Goal: Task Accomplishment & Management: Manage account settings

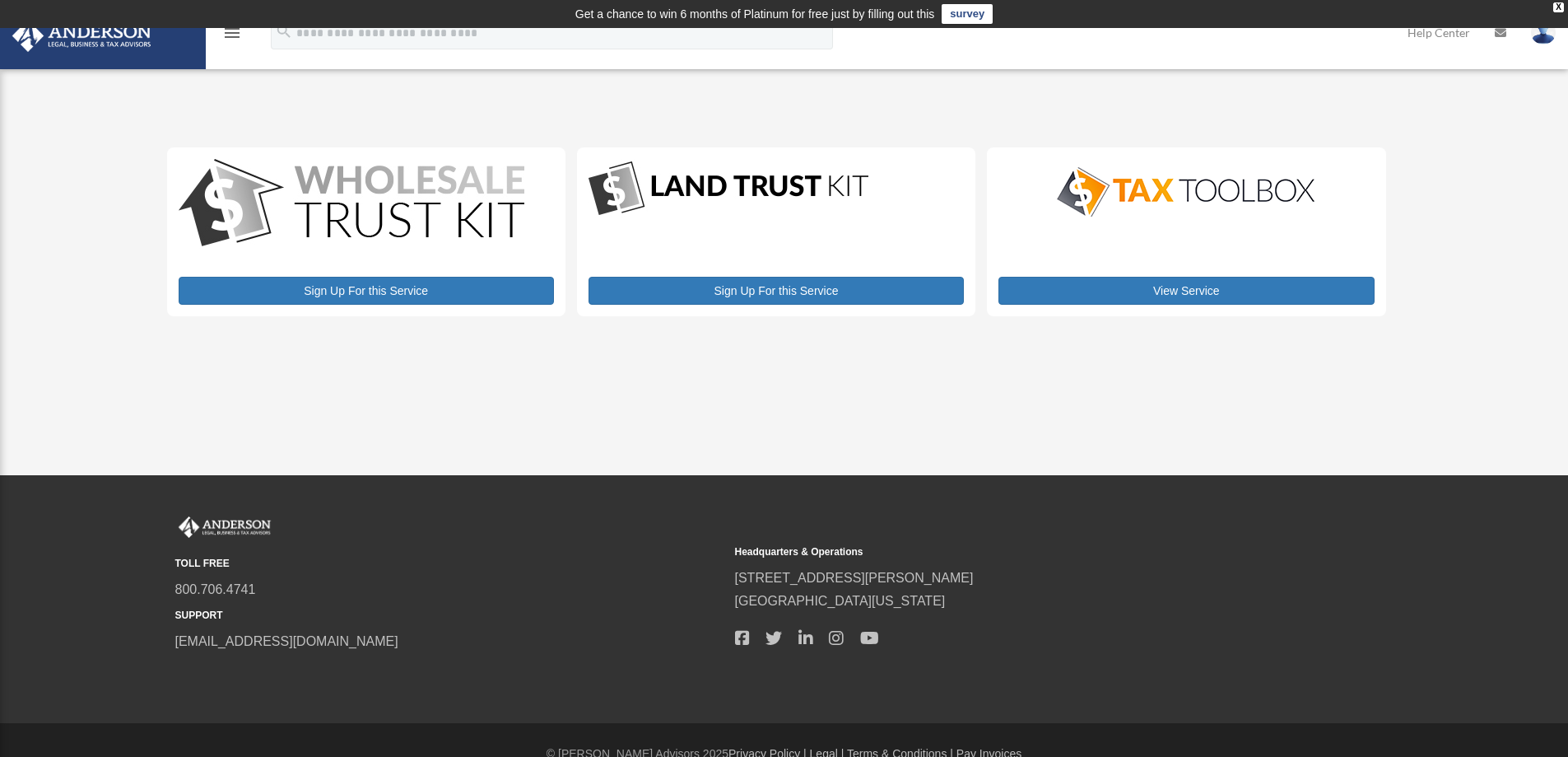
click at [229, 35] on icon "menu" at bounding box center [232, 33] width 20 height 20
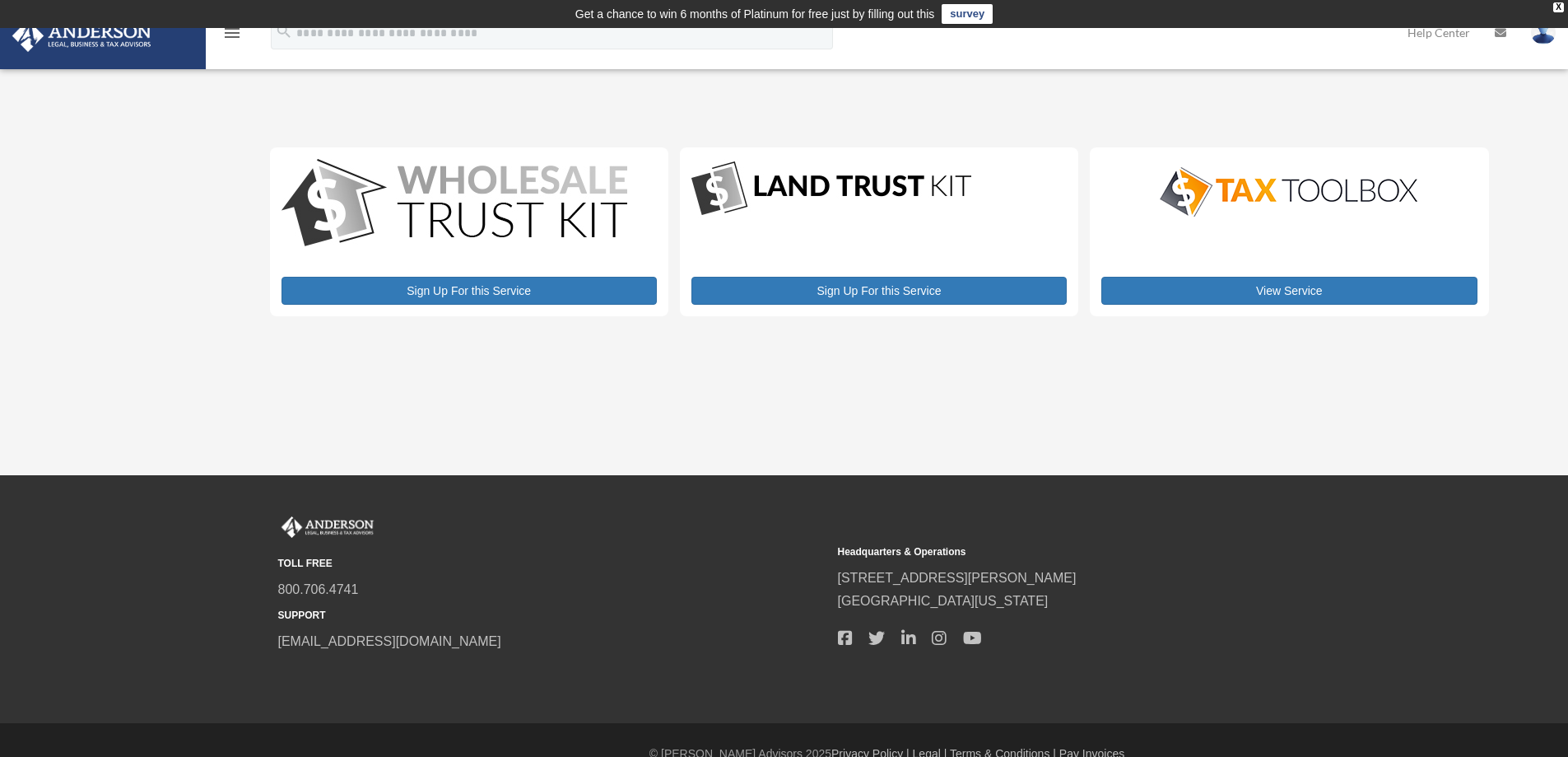
click at [227, 36] on icon "menu" at bounding box center [232, 33] width 20 height 20
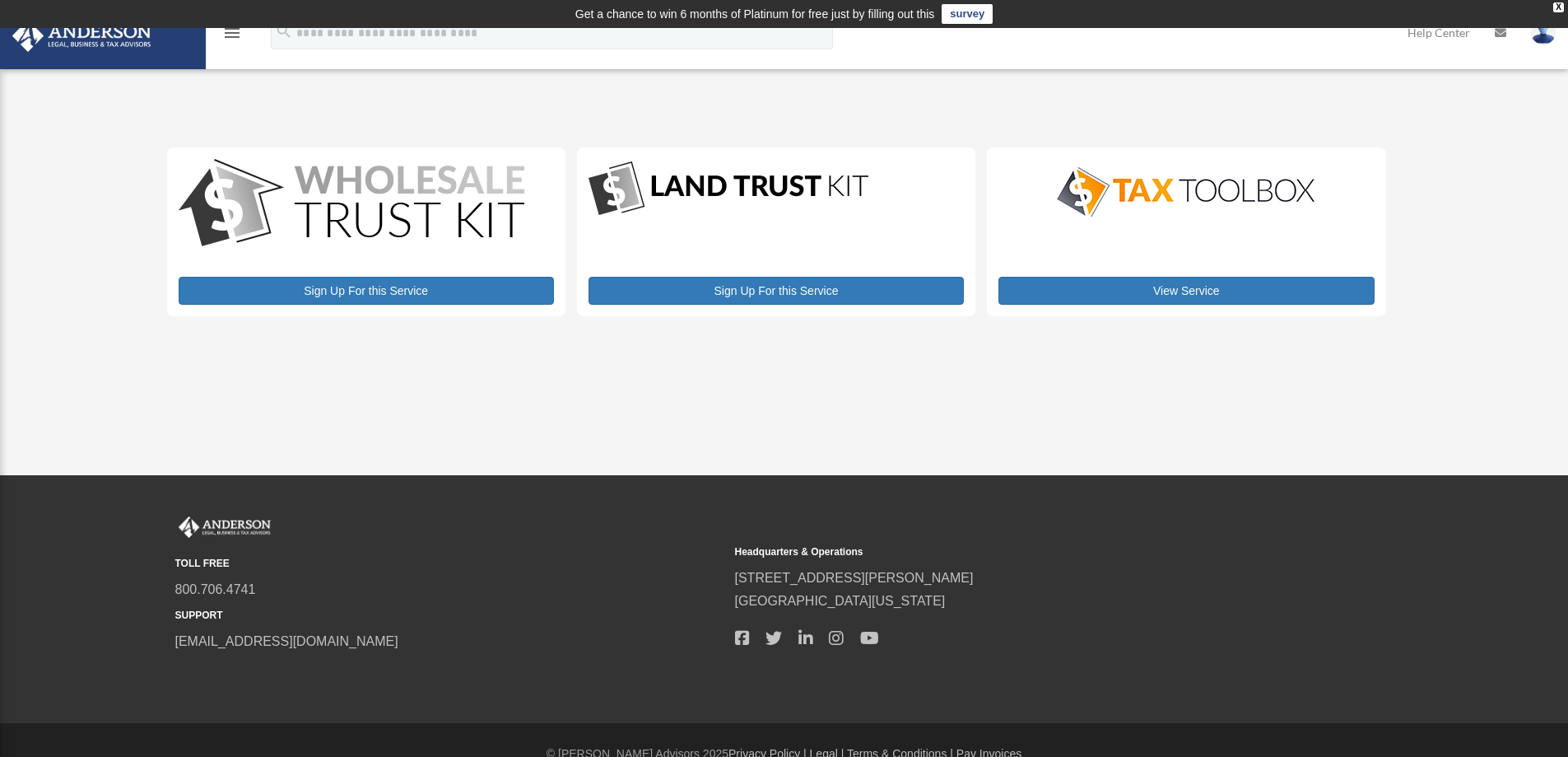
click at [227, 36] on icon "menu" at bounding box center [232, 33] width 20 height 20
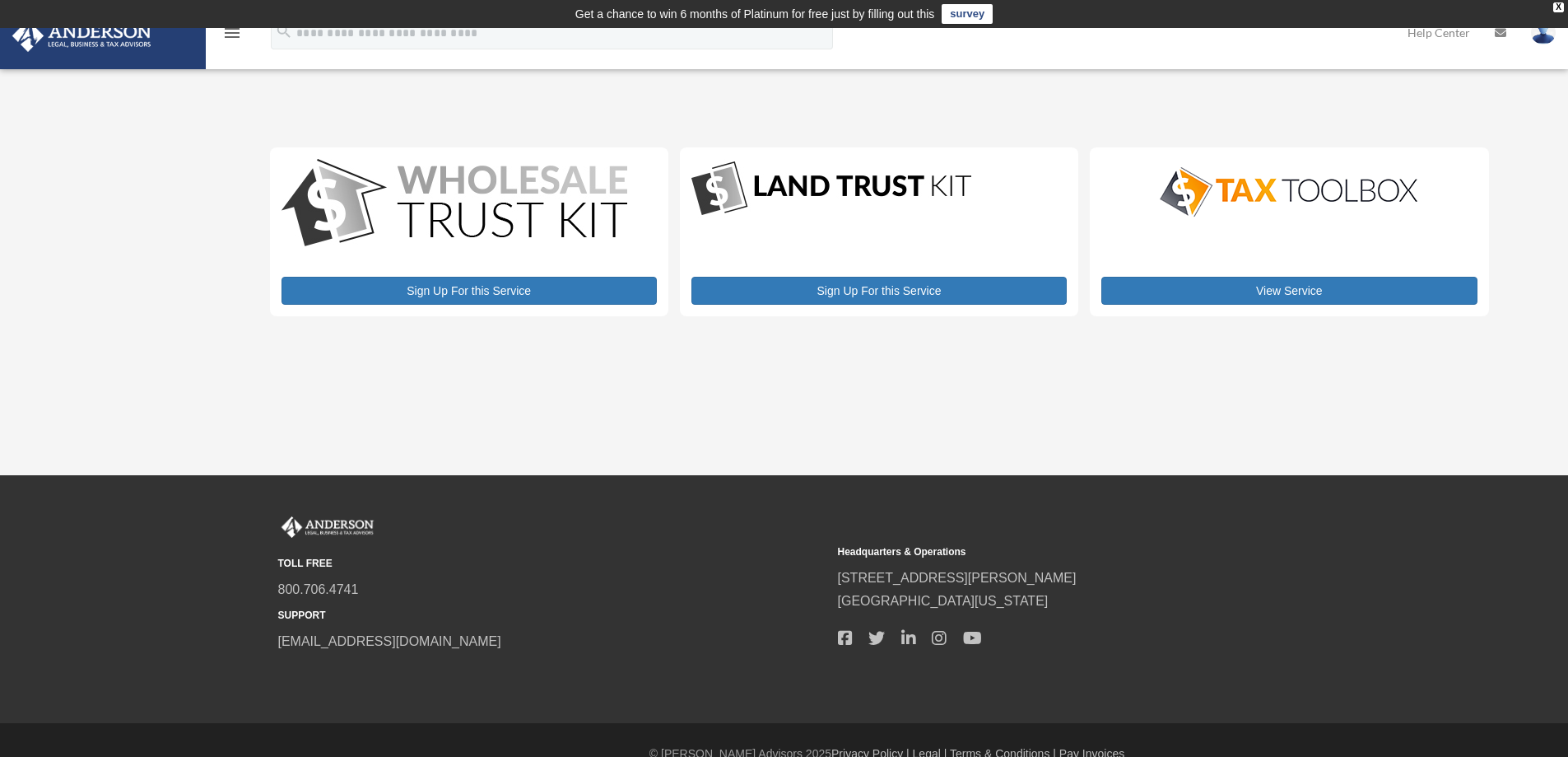
click at [233, 35] on icon "menu" at bounding box center [232, 33] width 20 height 20
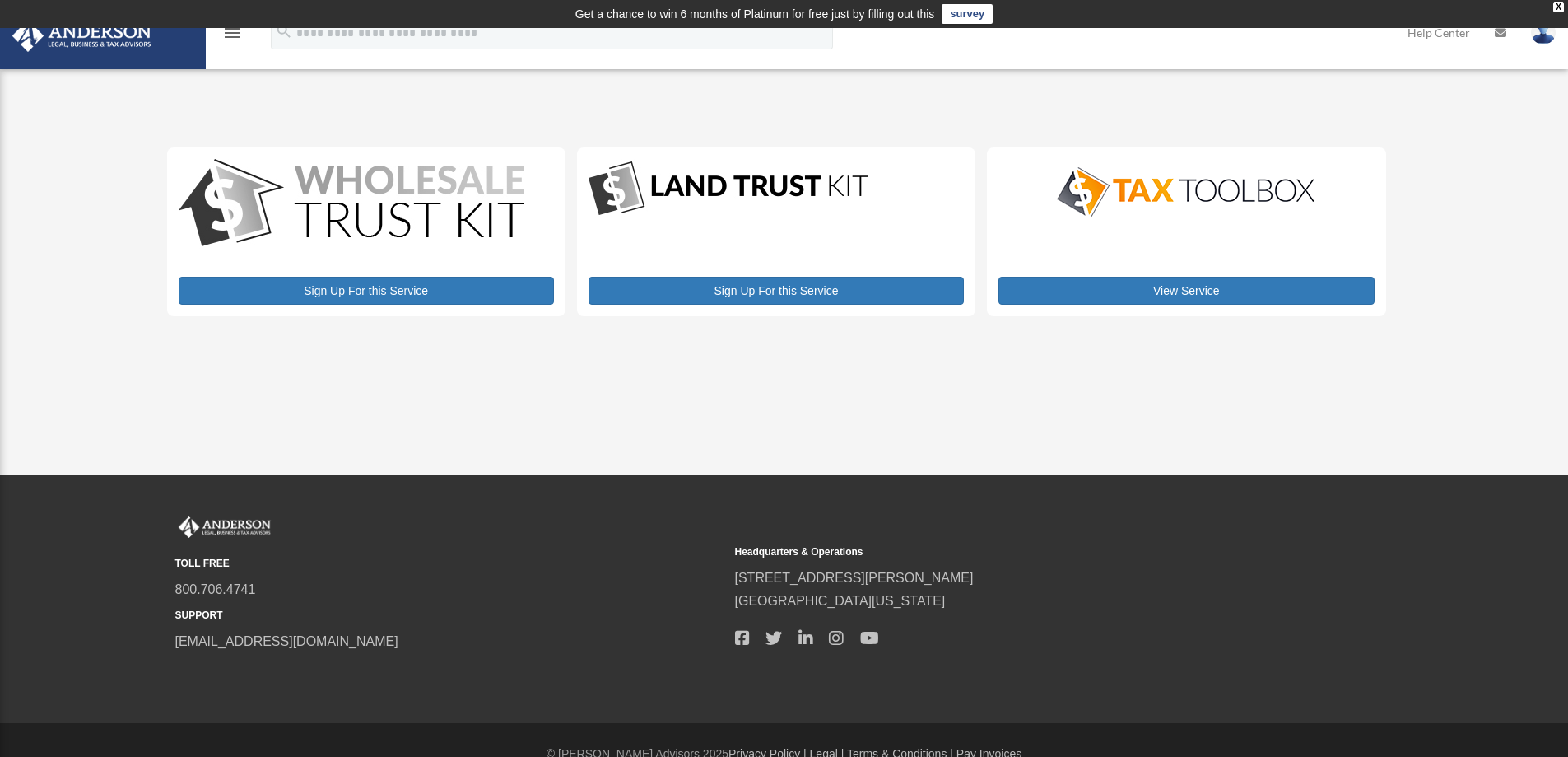
click at [232, 34] on icon "menu" at bounding box center [232, 33] width 20 height 20
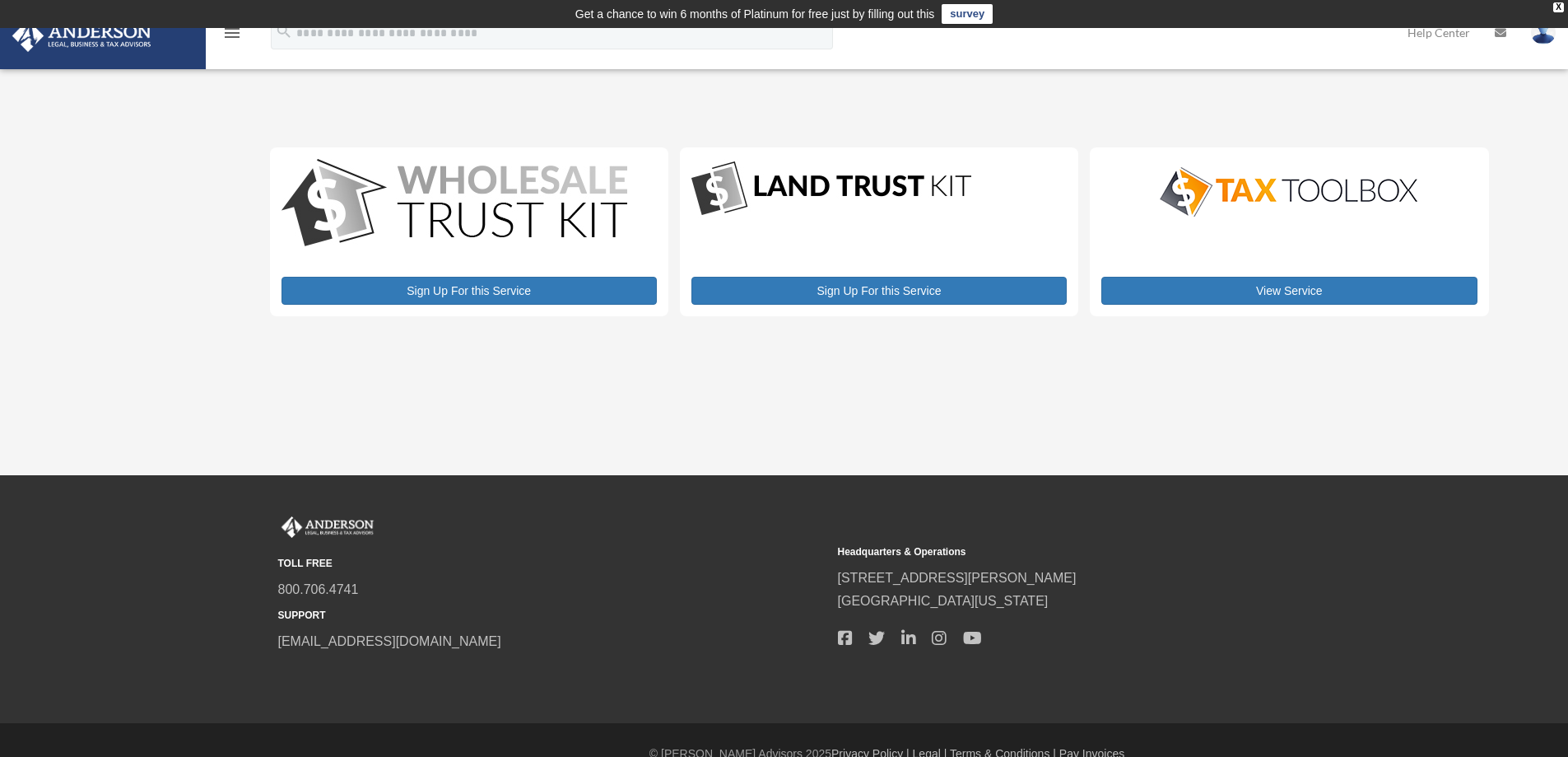
click at [154, 49] on img at bounding box center [82, 36] width 149 height 32
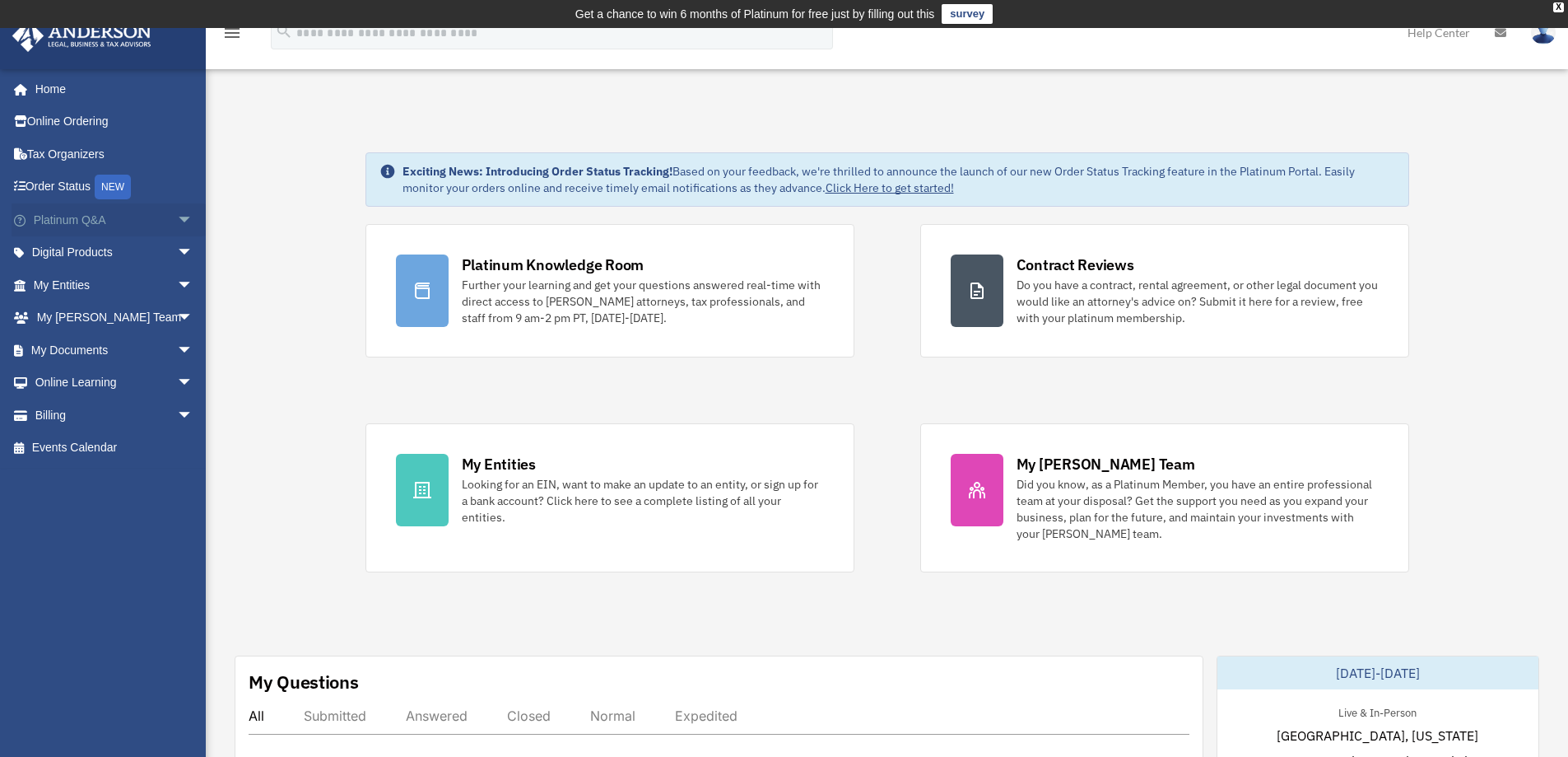
click at [177, 214] on span "arrow_drop_down" at bounding box center [193, 220] width 33 height 34
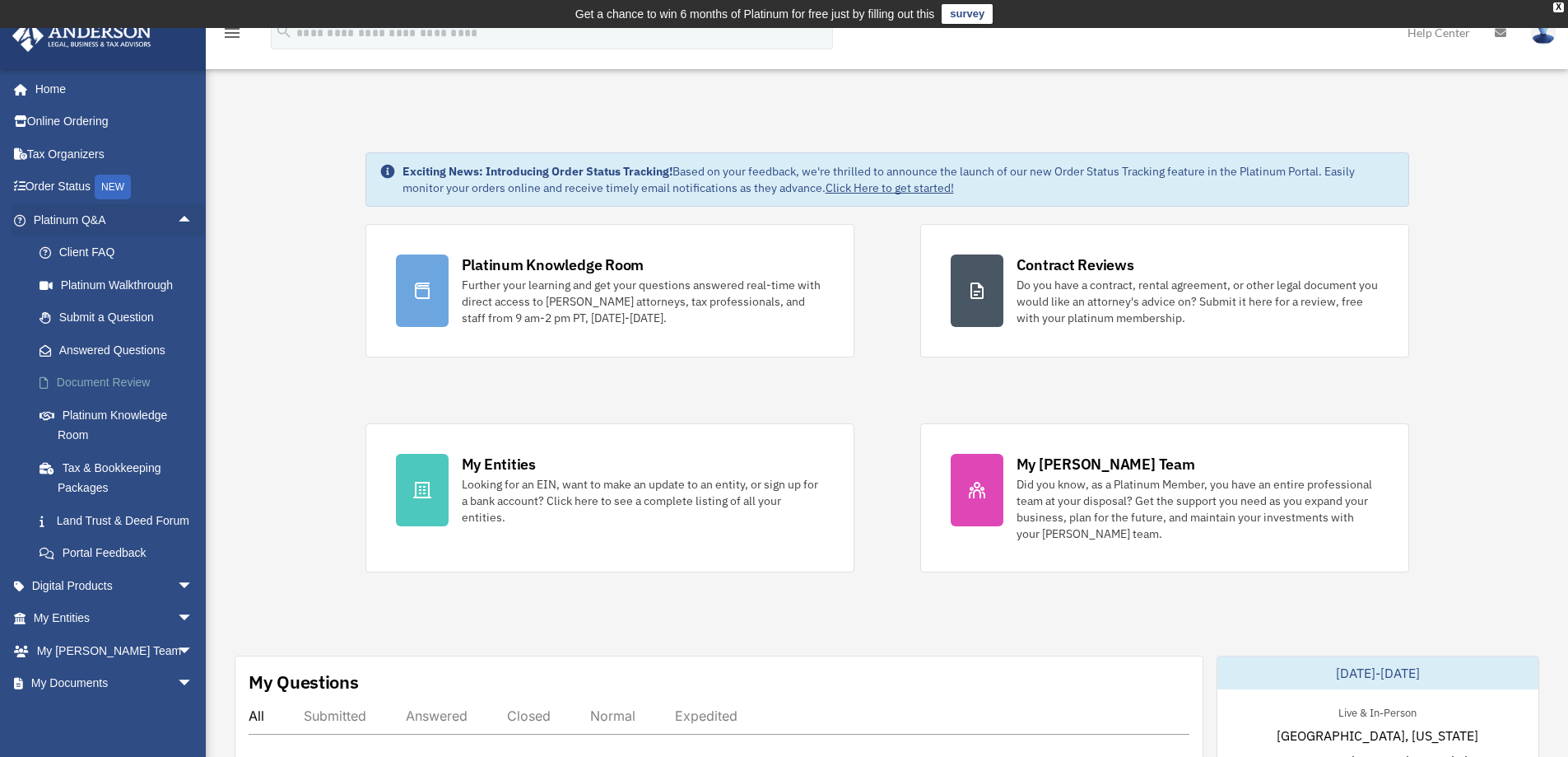
click at [135, 382] on link "Document Review" at bounding box center [120, 383] width 195 height 33
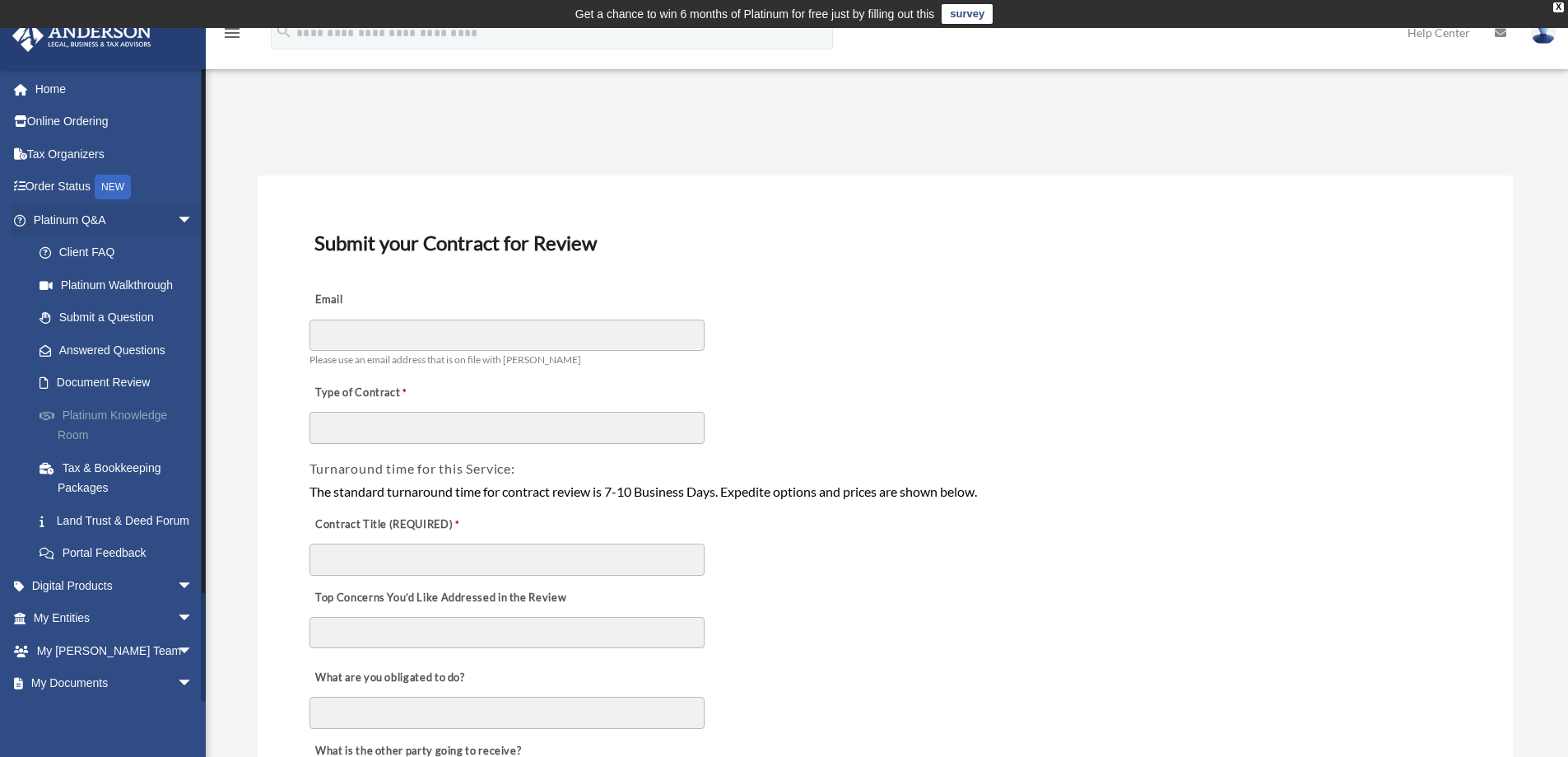
click at [137, 411] on link "Platinum Knowledge Room" at bounding box center [120, 424] width 195 height 53
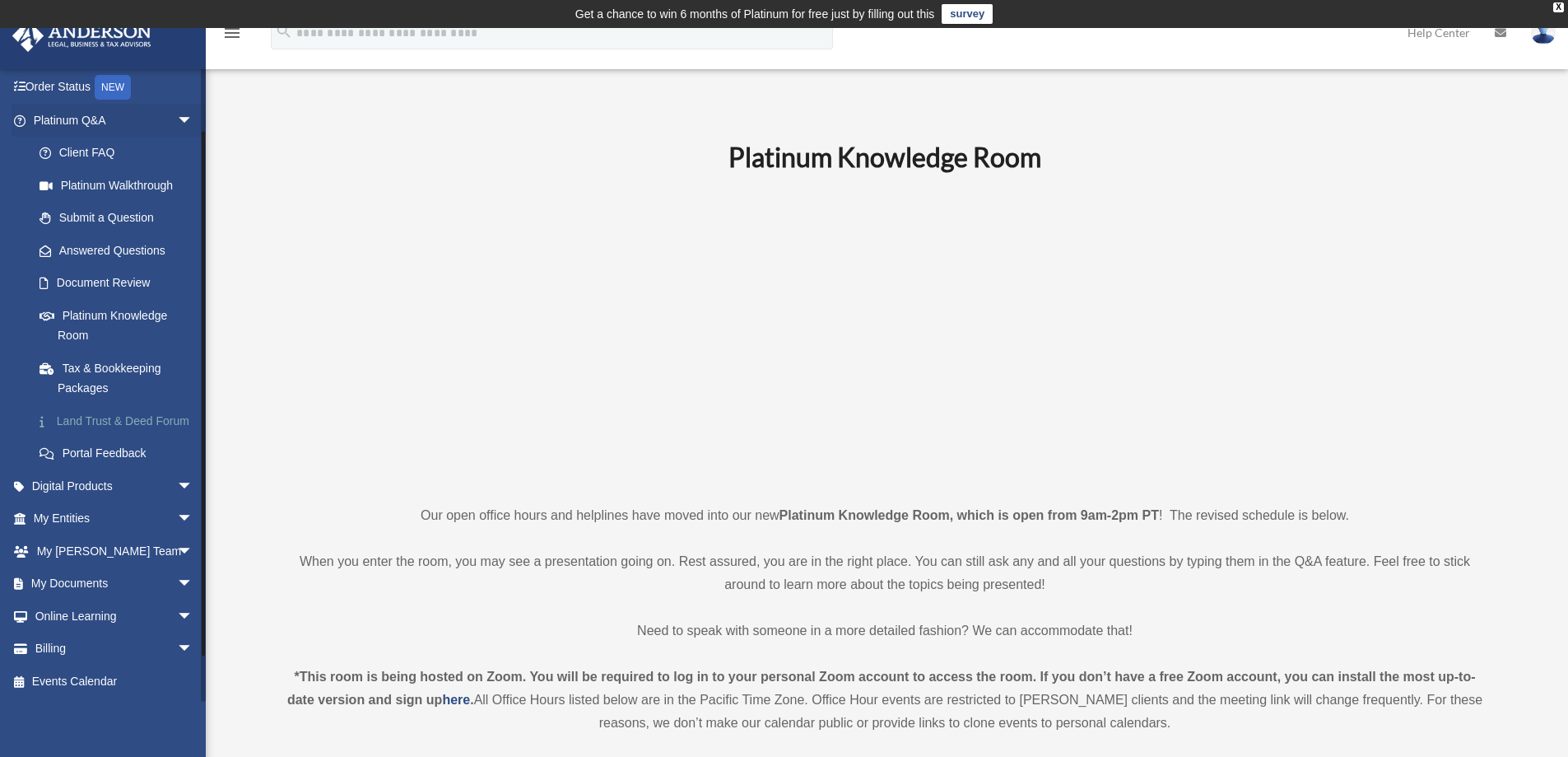
scroll to position [120, 0]
click at [177, 547] on span "arrow_drop_down" at bounding box center [193, 551] width 33 height 34
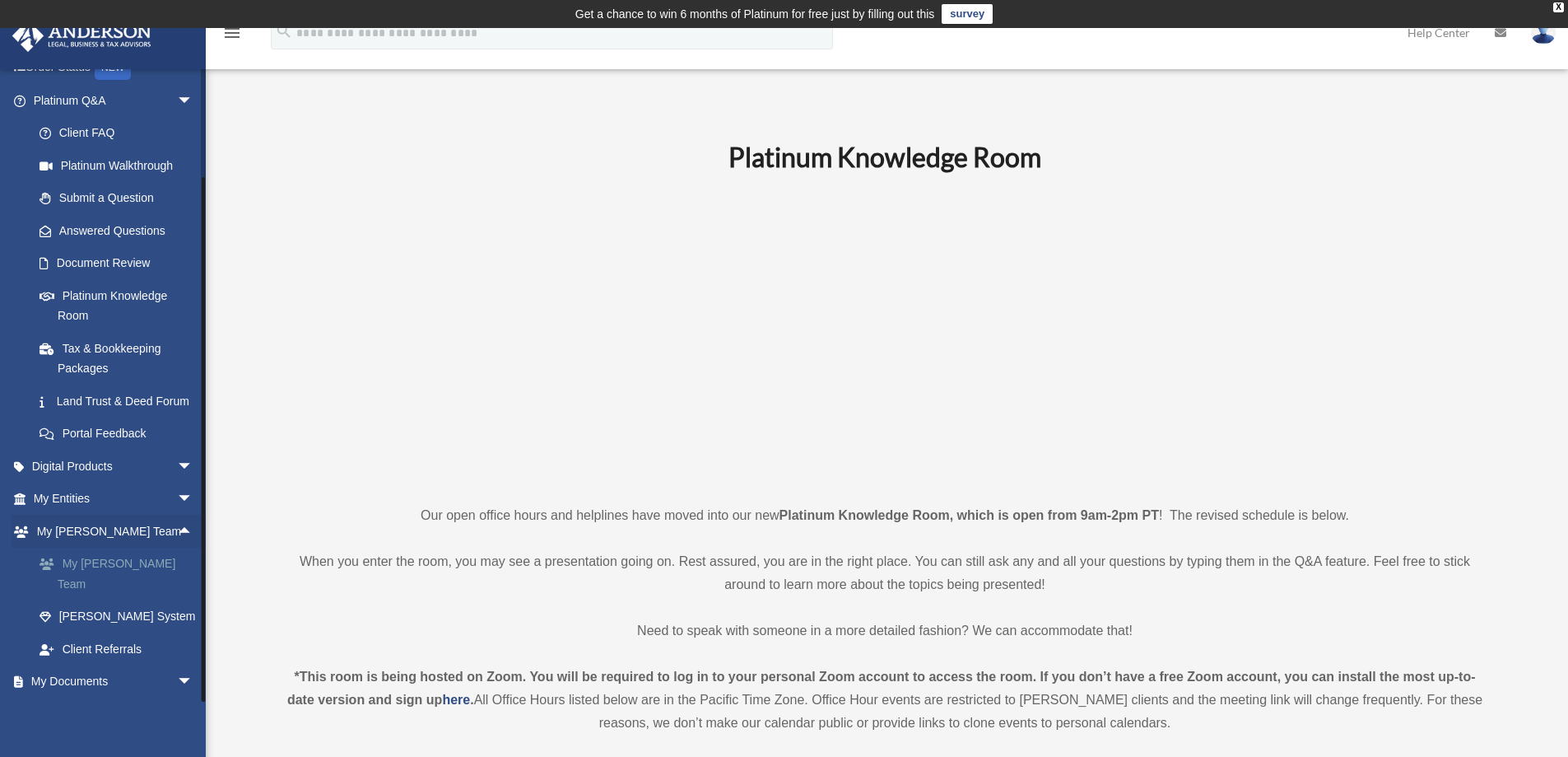
click at [124, 578] on link "My [PERSON_NAME] Team" at bounding box center [120, 573] width 195 height 53
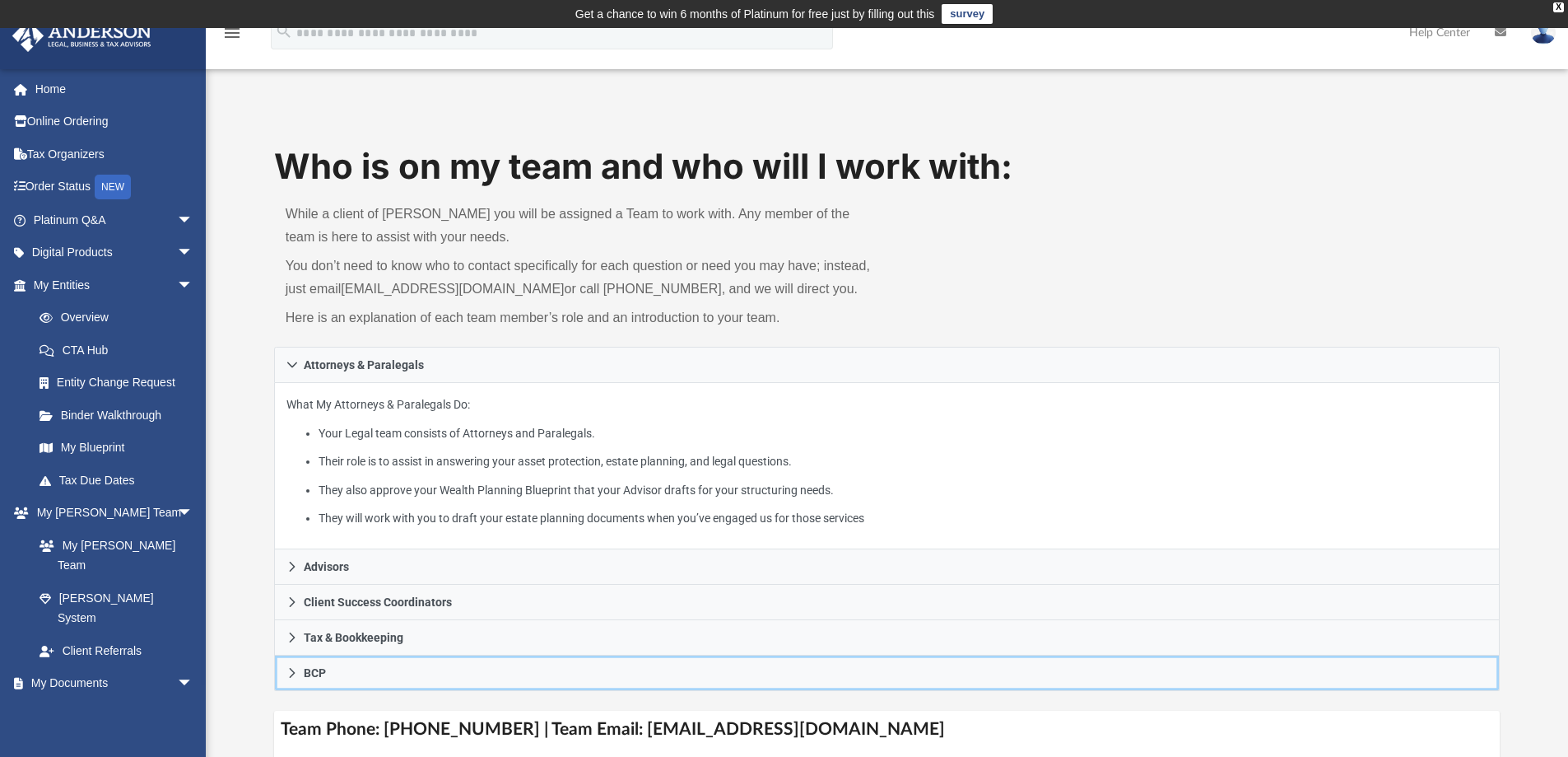
drag, startPoint x: 1603, startPoint y: 767, endPoint x: 1720, endPoint y: 781, distance: 117.8
click at [177, 210] on span "arrow_drop_down" at bounding box center [193, 220] width 33 height 34
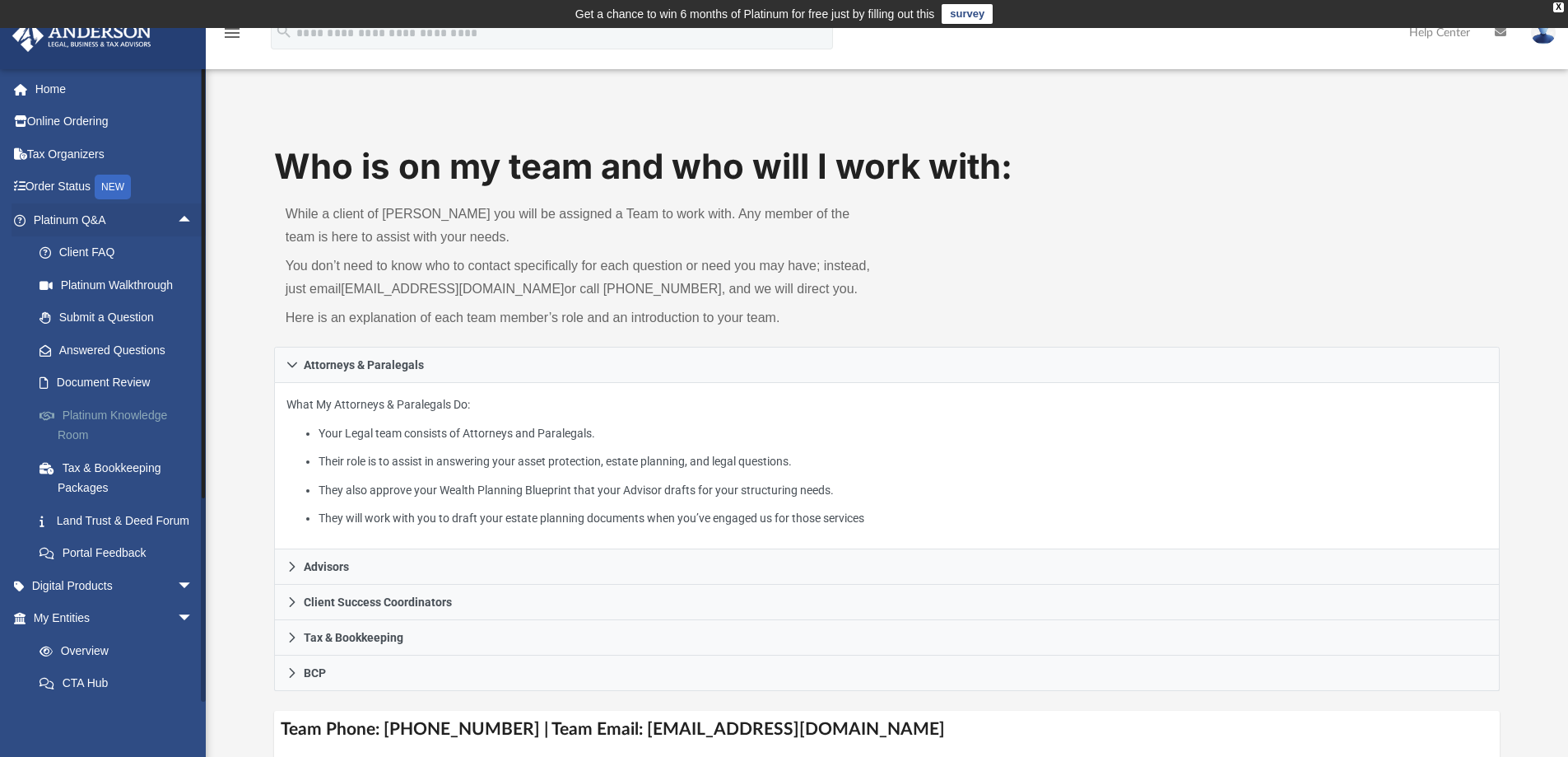
click at [122, 414] on link "Platinum Knowledge Room" at bounding box center [120, 424] width 195 height 53
click at [177, 217] on span "arrow_drop_up" at bounding box center [193, 220] width 33 height 34
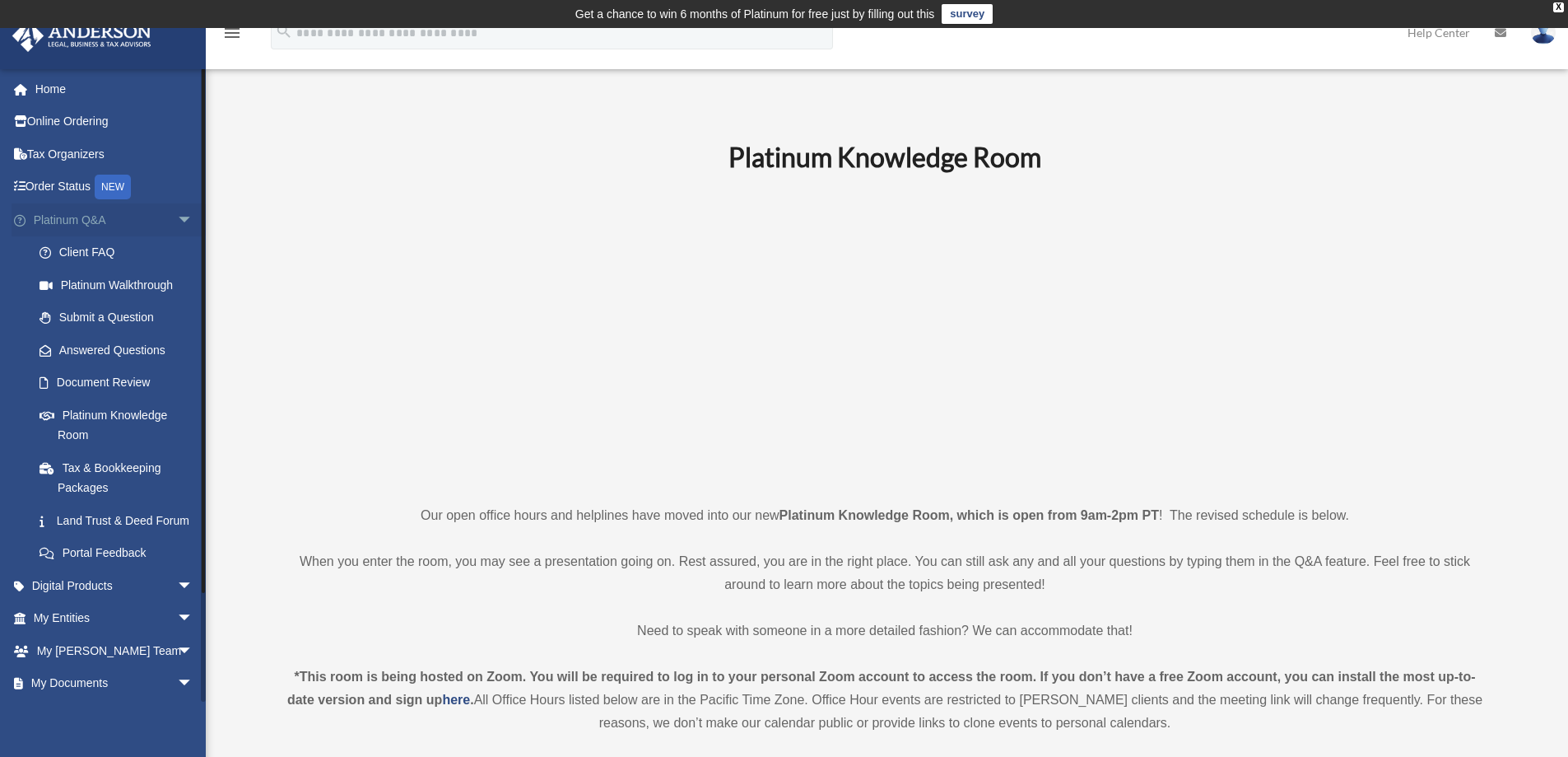
click at [177, 216] on span "arrow_drop_down" at bounding box center [193, 220] width 33 height 34
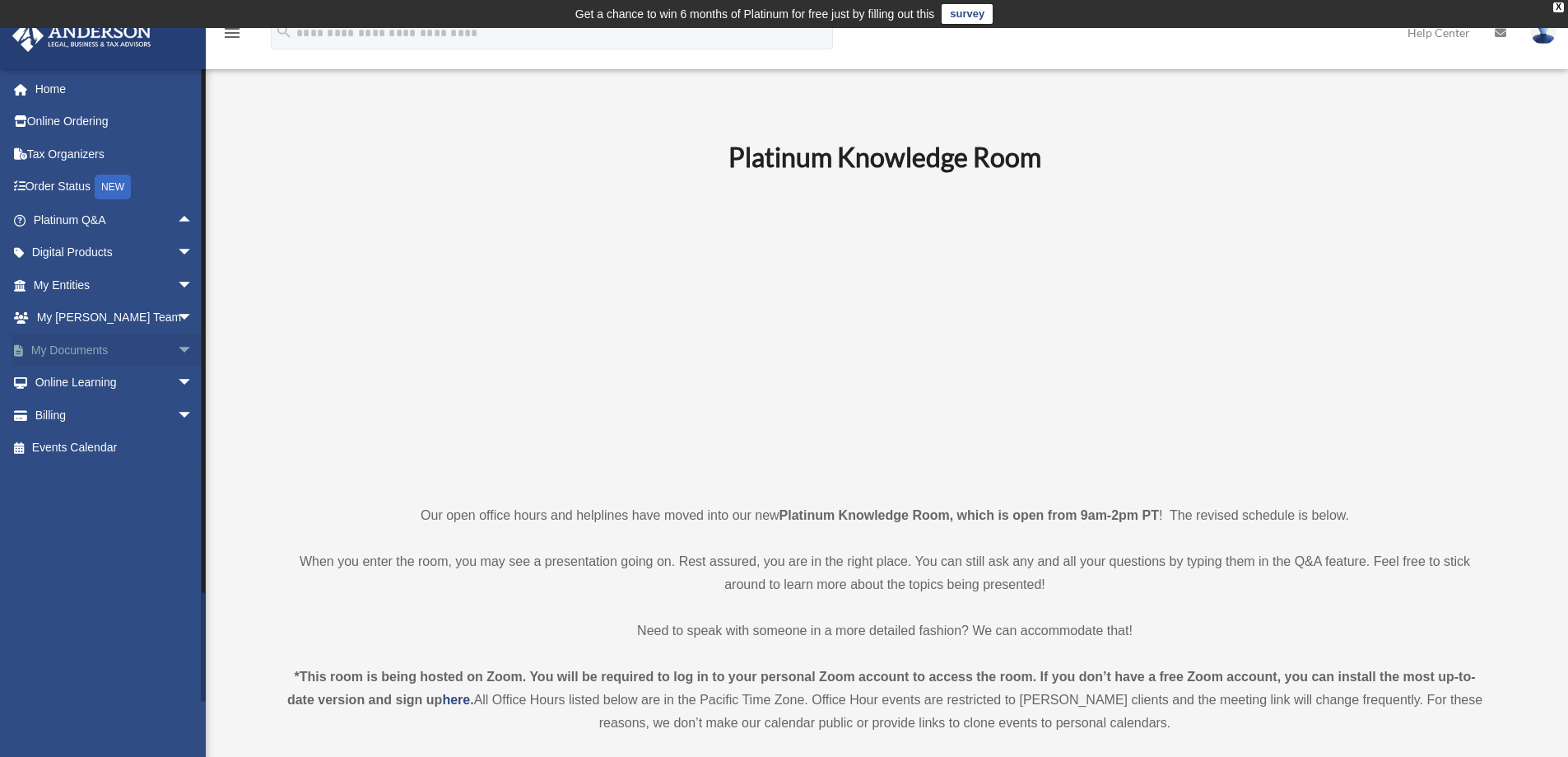
click at [177, 345] on span "arrow_drop_down" at bounding box center [193, 350] width 33 height 34
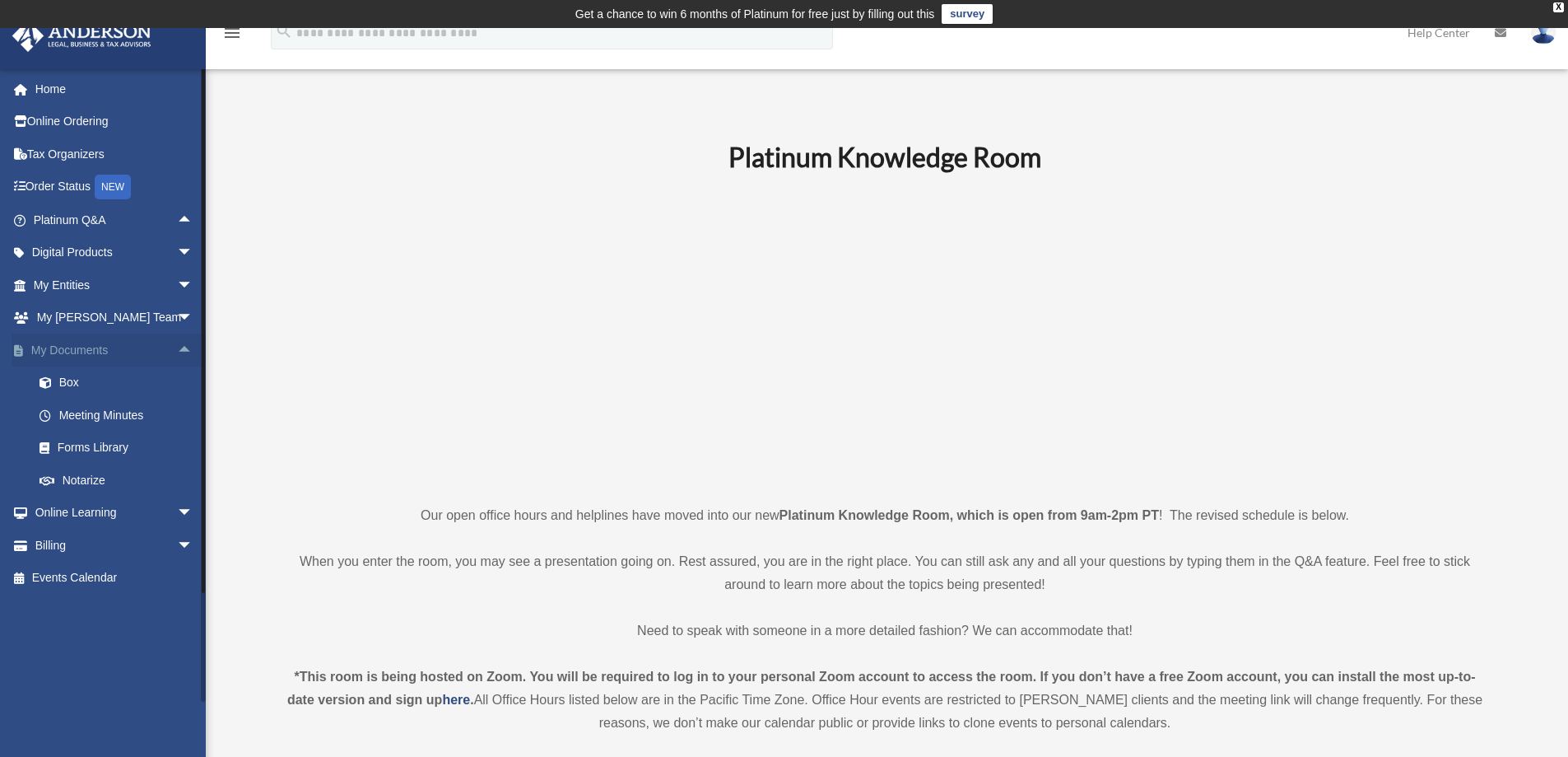
click at [177, 341] on span "arrow_drop_up" at bounding box center [193, 350] width 33 height 34
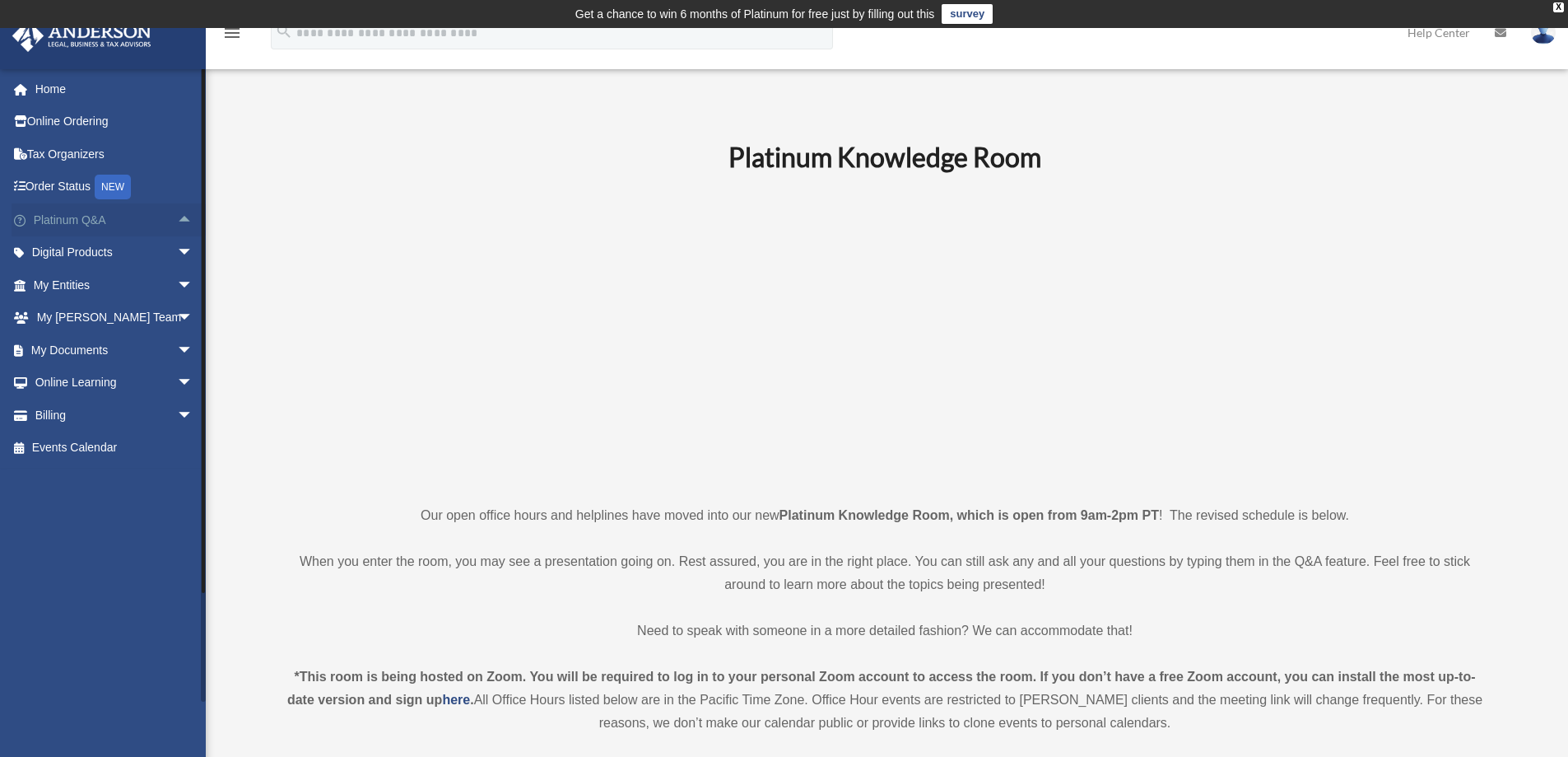
click at [177, 213] on span "arrow_drop_up" at bounding box center [193, 220] width 33 height 34
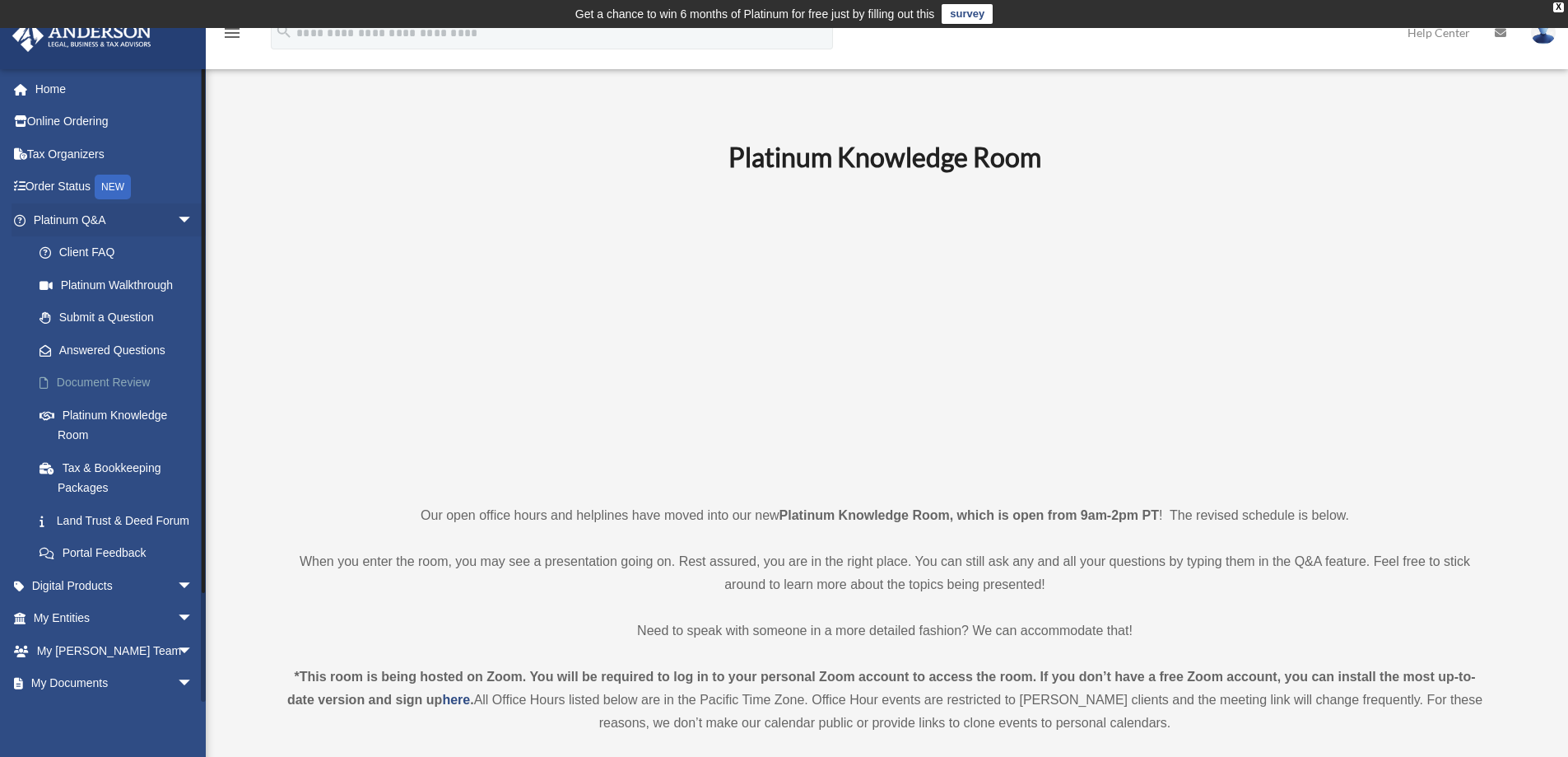
click at [139, 378] on link "Document Review" at bounding box center [120, 383] width 195 height 33
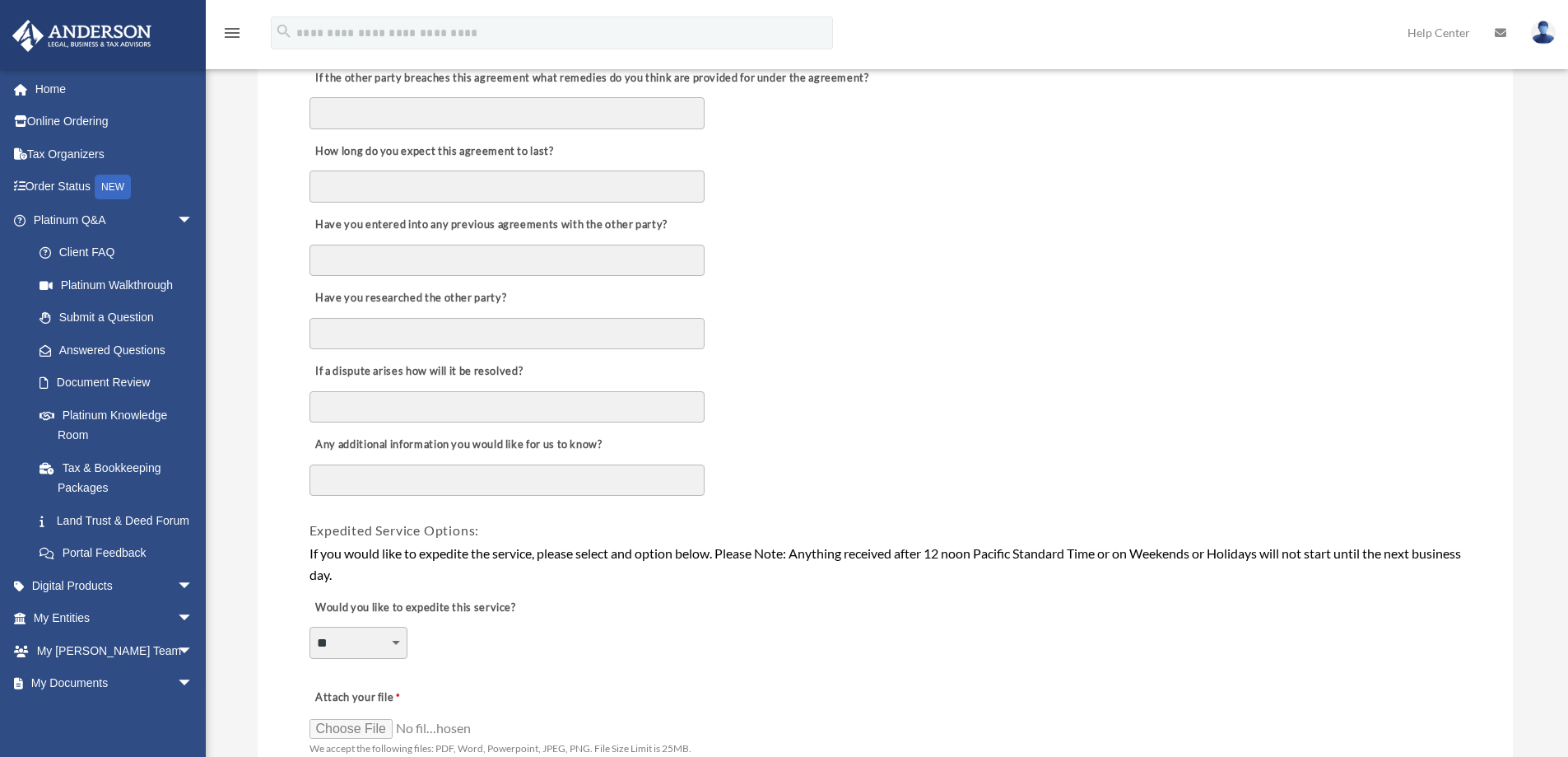
scroll to position [906, 0]
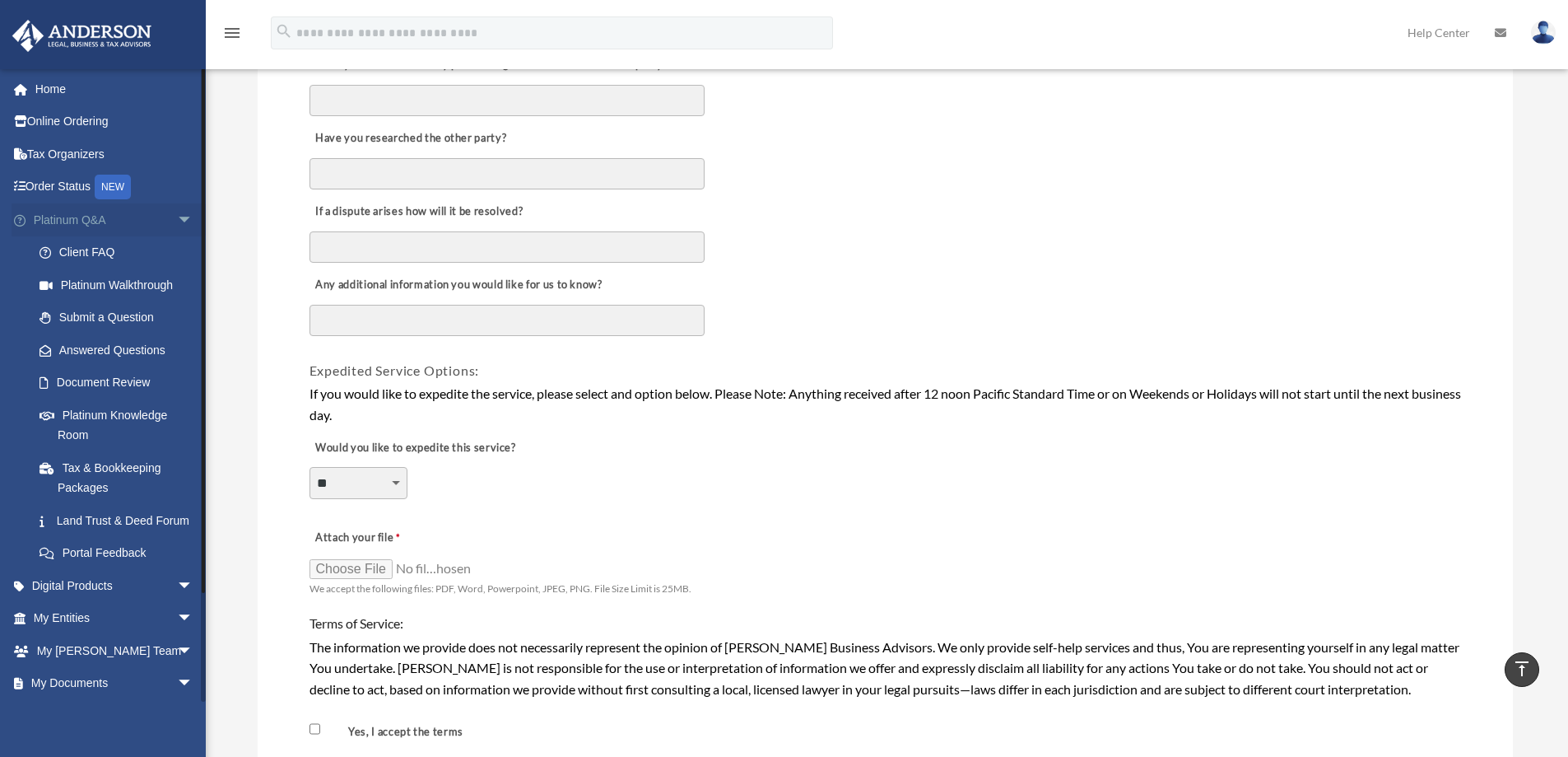
click at [177, 218] on span "arrow_drop_down" at bounding box center [193, 220] width 33 height 34
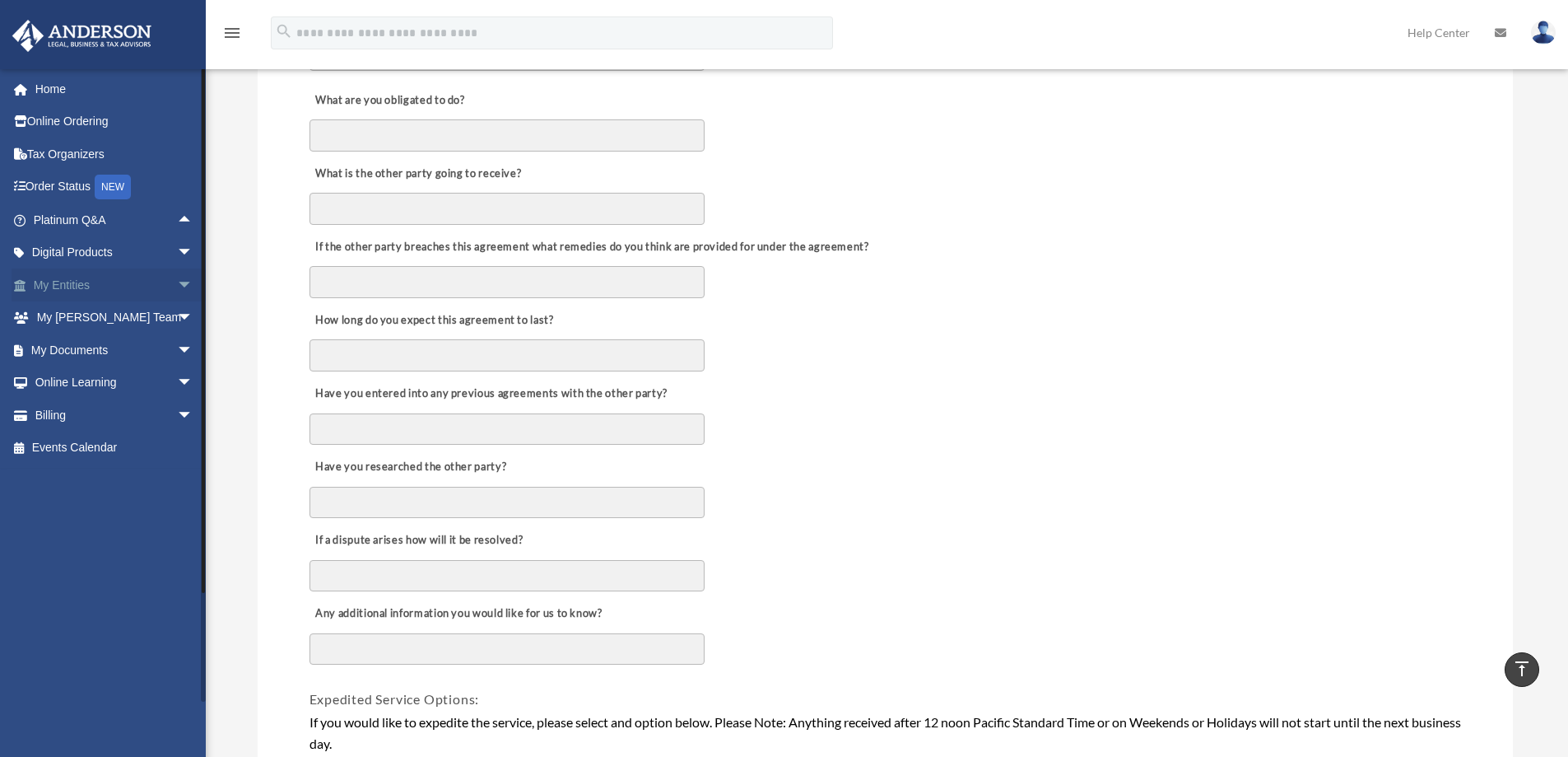
scroll to position [577, 0]
click at [56, 85] on link "Home" at bounding box center [114, 89] width 207 height 33
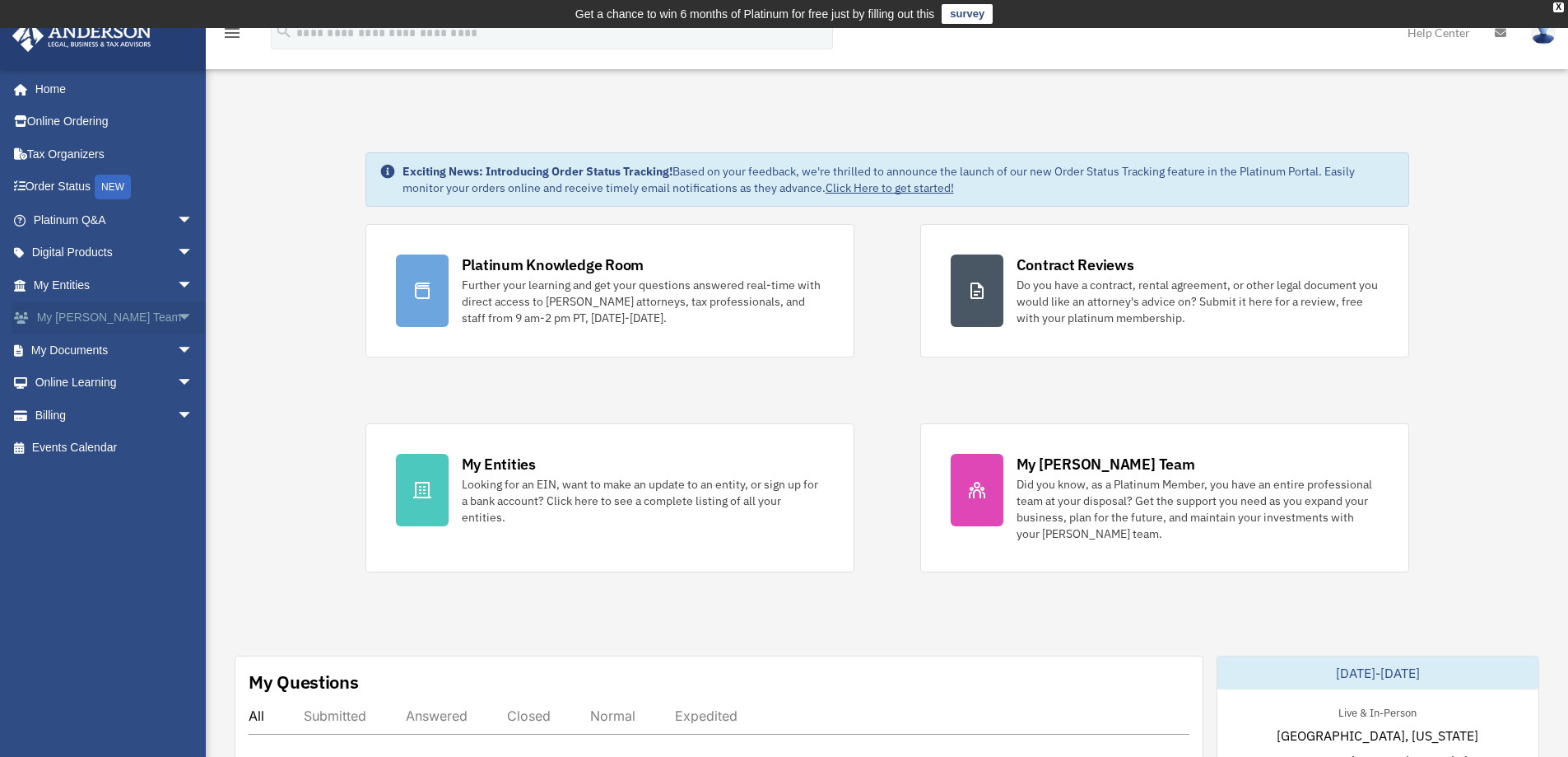
click at [177, 310] on span "arrow_drop_down" at bounding box center [193, 318] width 33 height 34
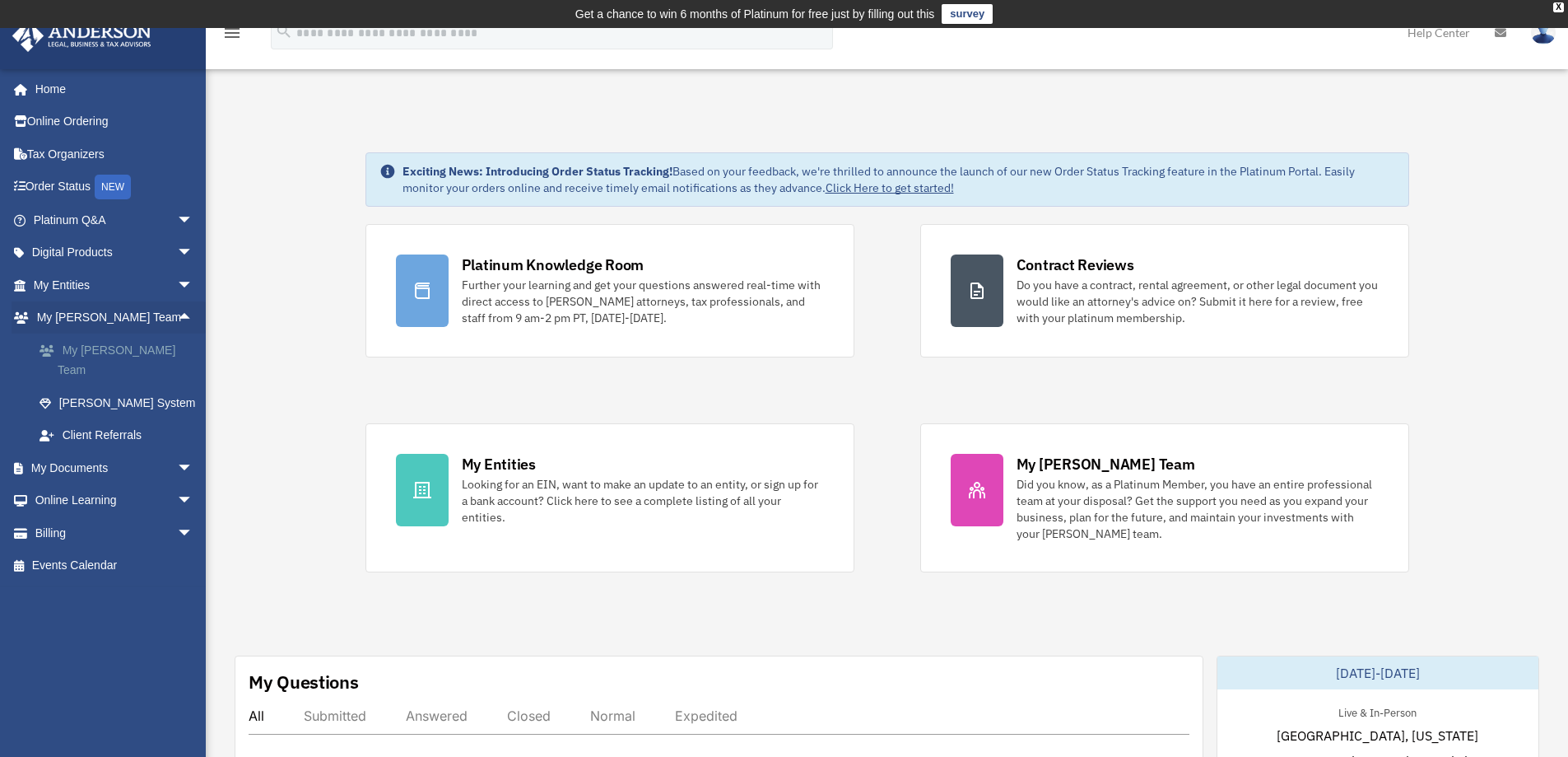
click at [139, 344] on link "My [PERSON_NAME] Team" at bounding box center [120, 359] width 195 height 53
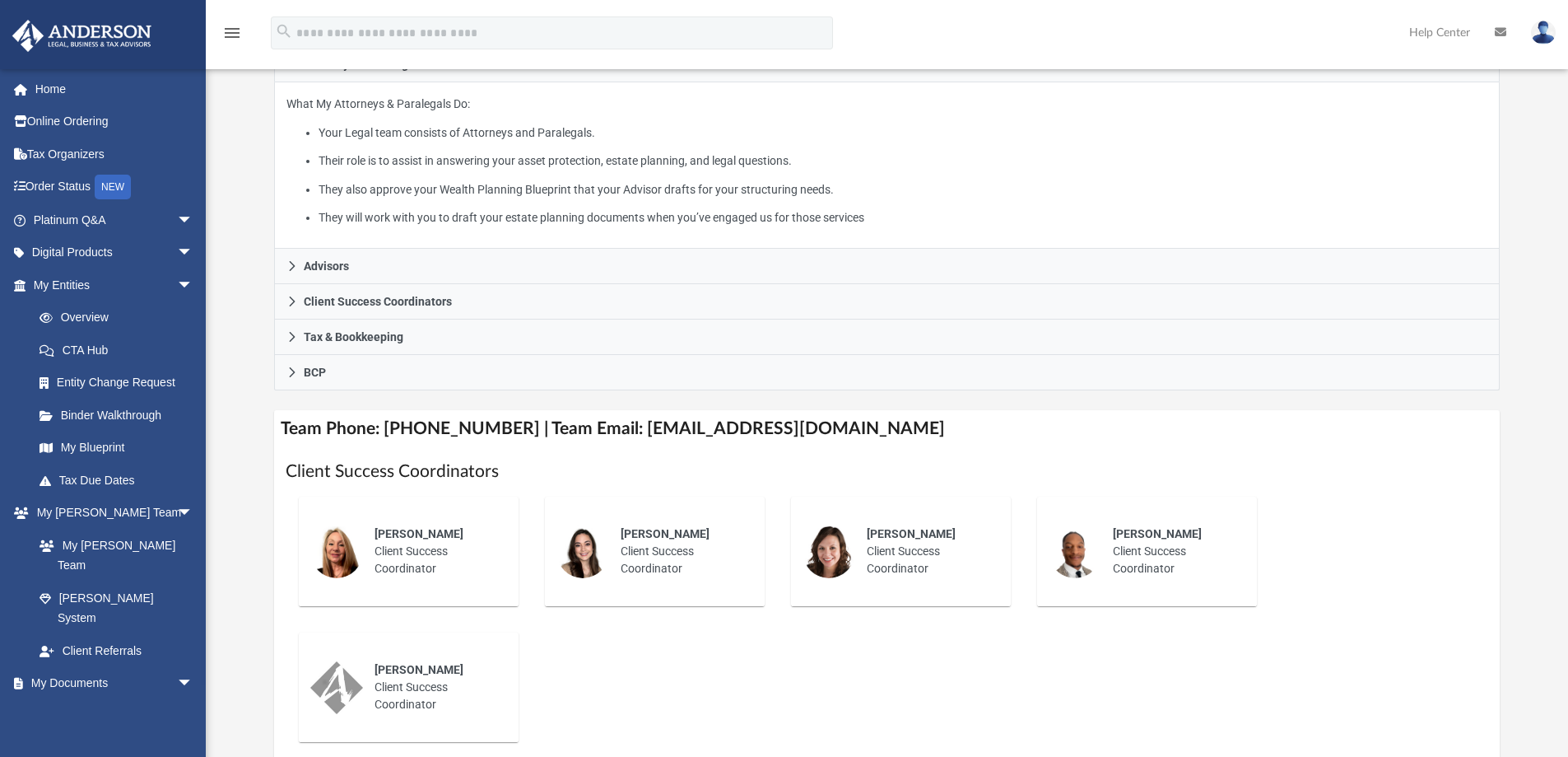
scroll to position [329, 0]
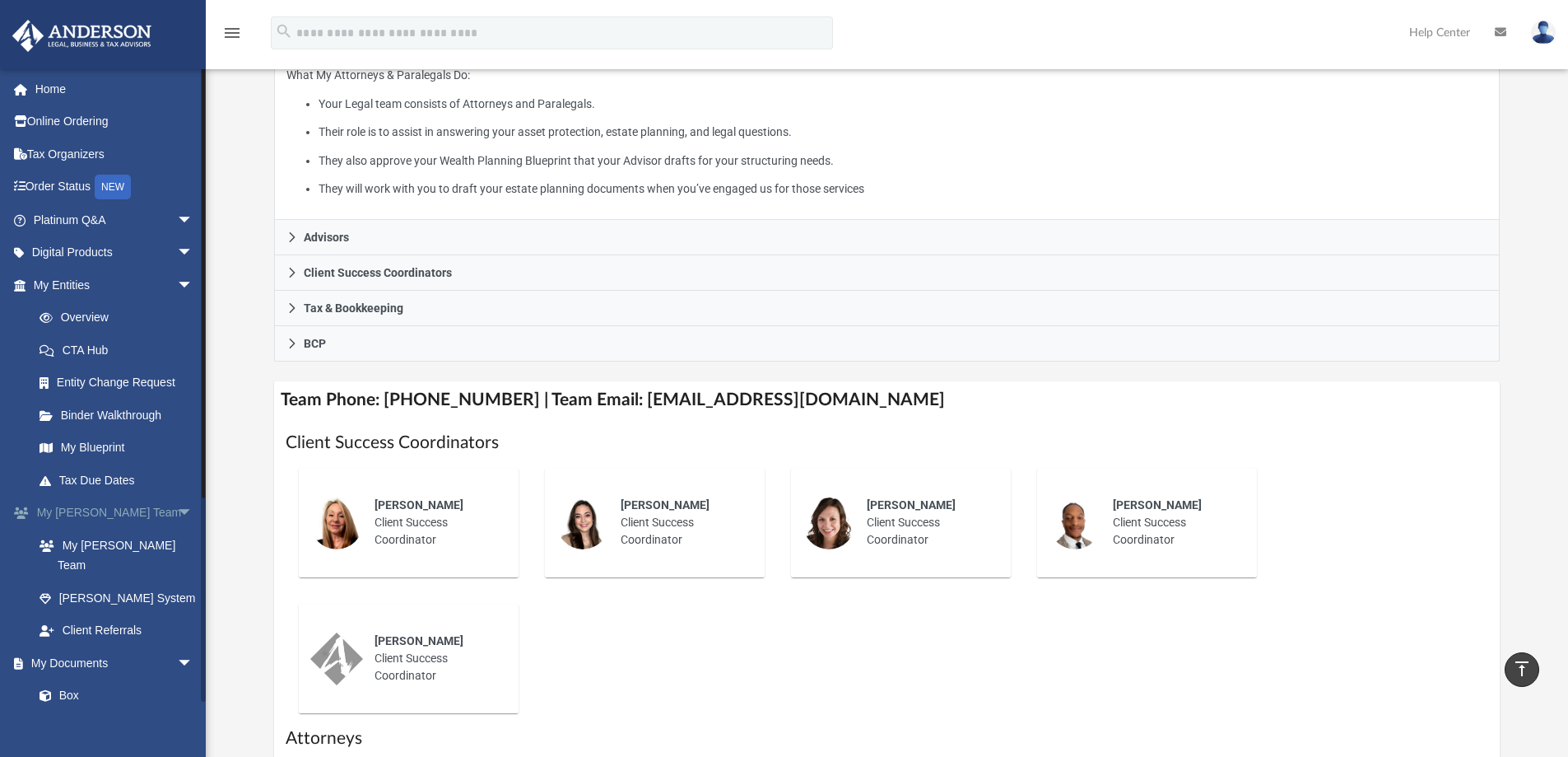
click at [177, 508] on span "arrow_drop_down" at bounding box center [193, 513] width 33 height 34
click at [177, 508] on span "arrow_drop_up" at bounding box center [193, 513] width 33 height 34
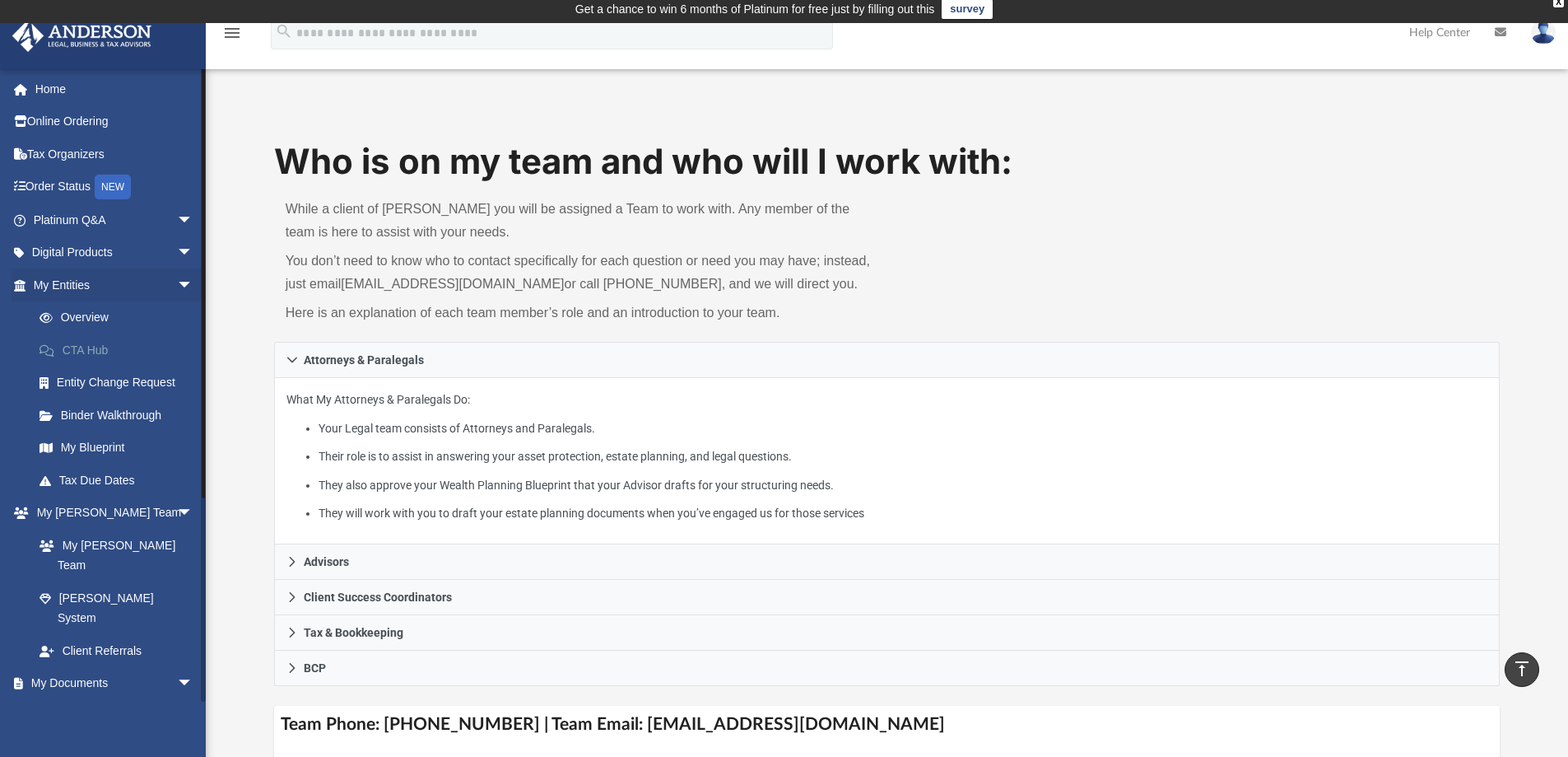
scroll to position [0, 0]
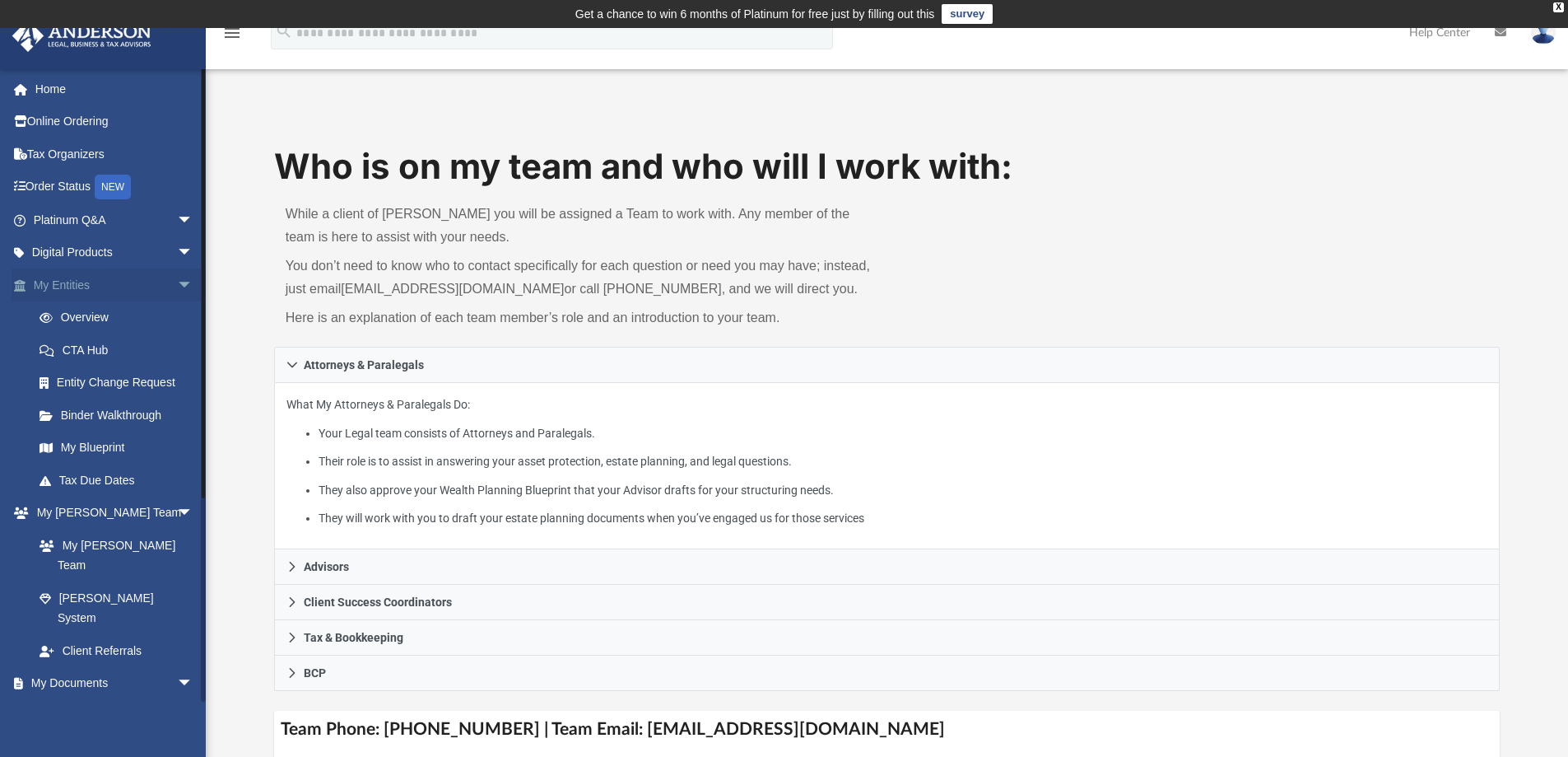
click at [177, 281] on span "arrow_drop_down" at bounding box center [193, 285] width 33 height 34
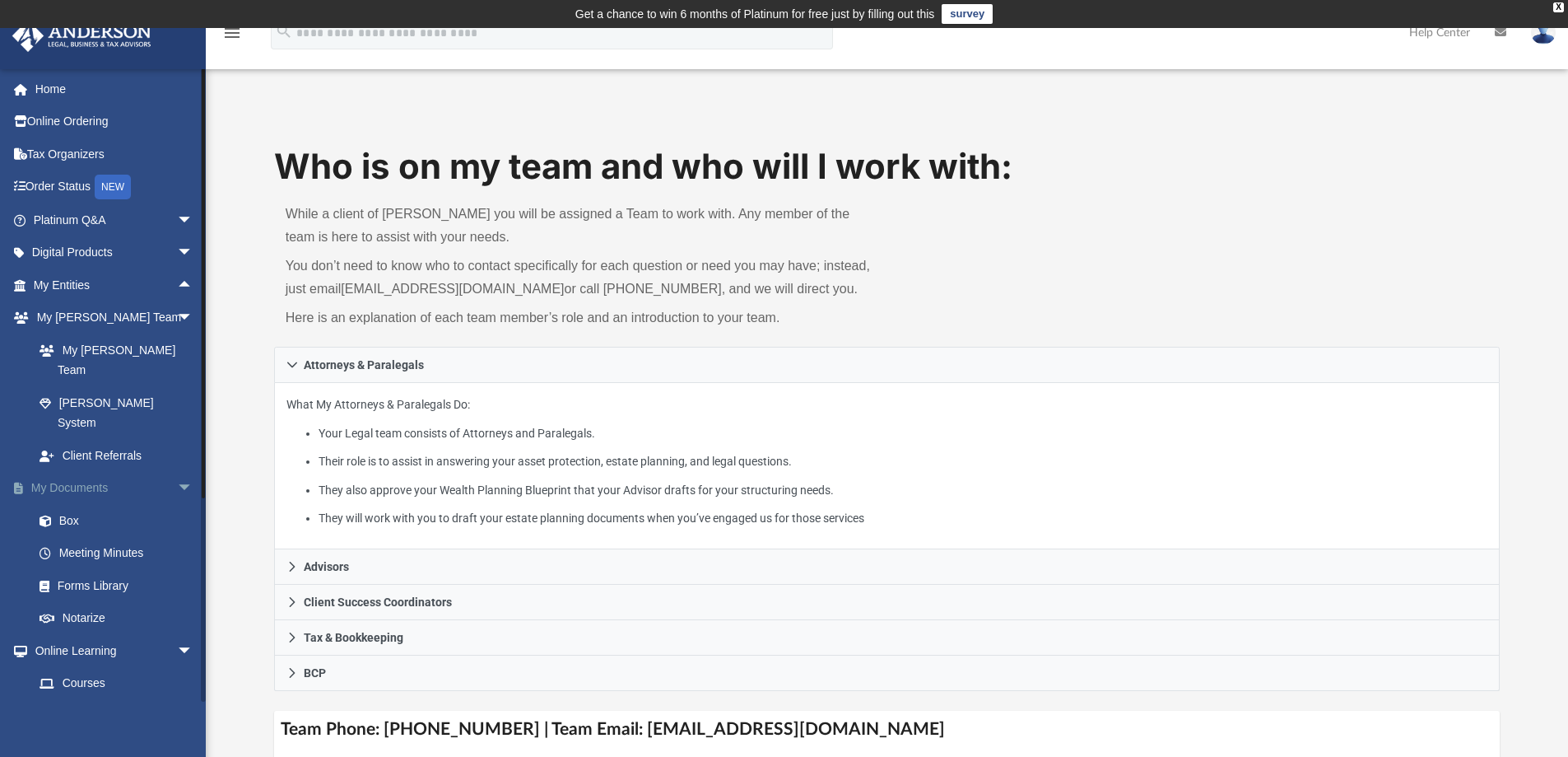
click at [177, 472] on span "arrow_drop_down" at bounding box center [193, 488] width 33 height 34
click at [177, 472] on span "arrow_drop_up" at bounding box center [193, 488] width 33 height 34
click at [177, 212] on span "arrow_drop_down" at bounding box center [193, 220] width 33 height 34
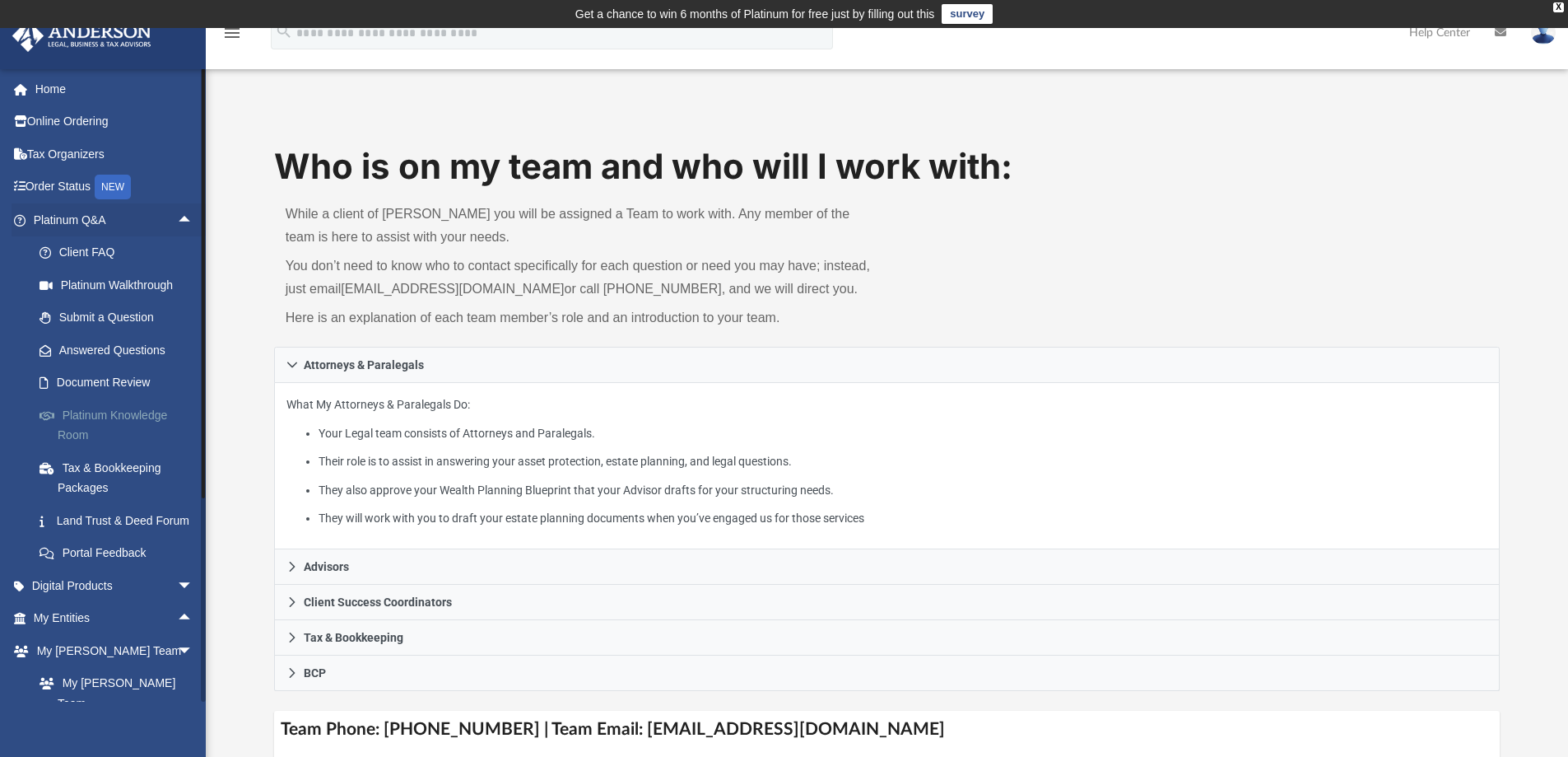
click at [126, 411] on link "Platinum Knowledge Room" at bounding box center [120, 424] width 195 height 53
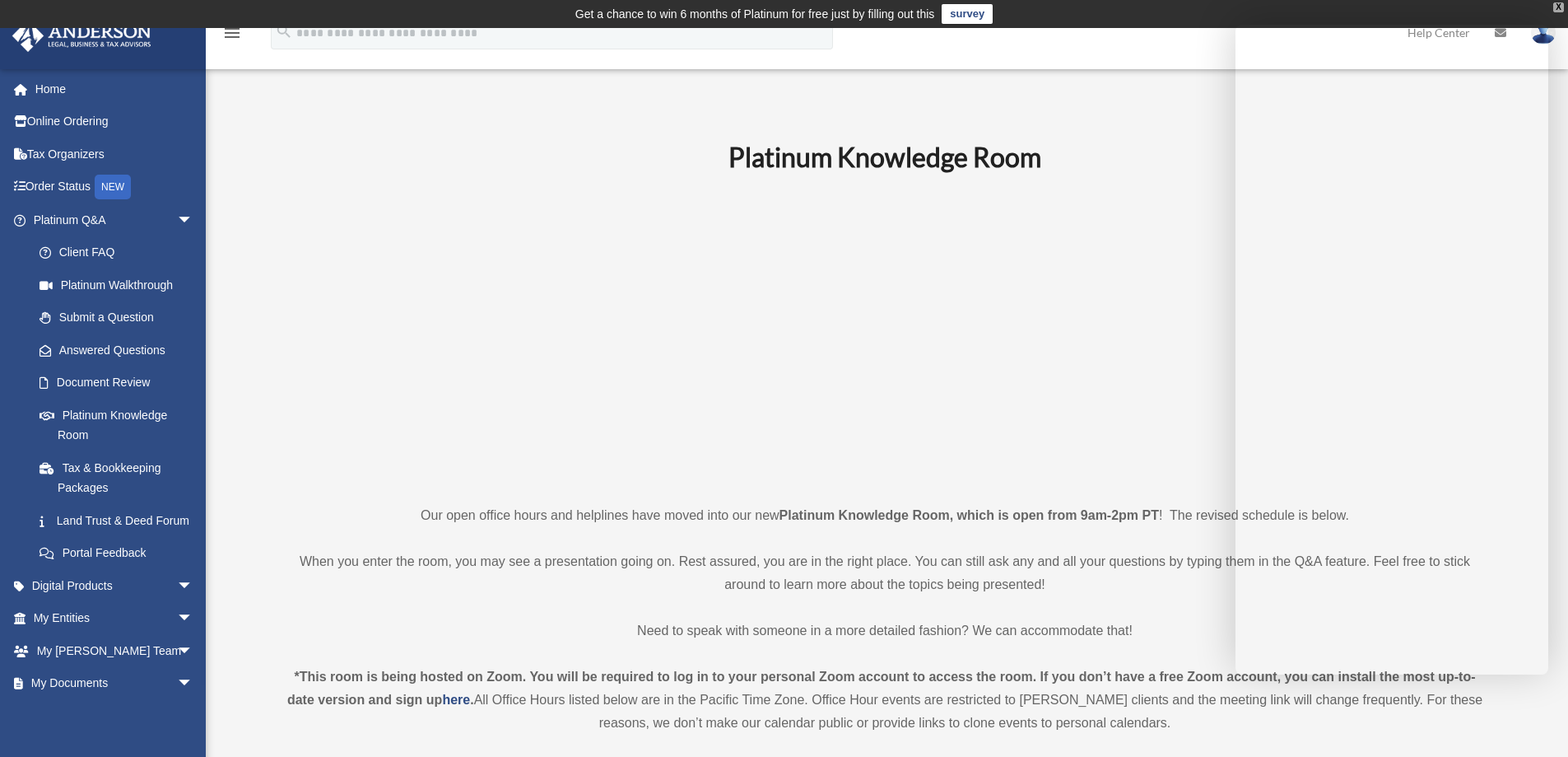
click at [1559, 5] on div "X" at bounding box center [1558, 7] width 10 height 10
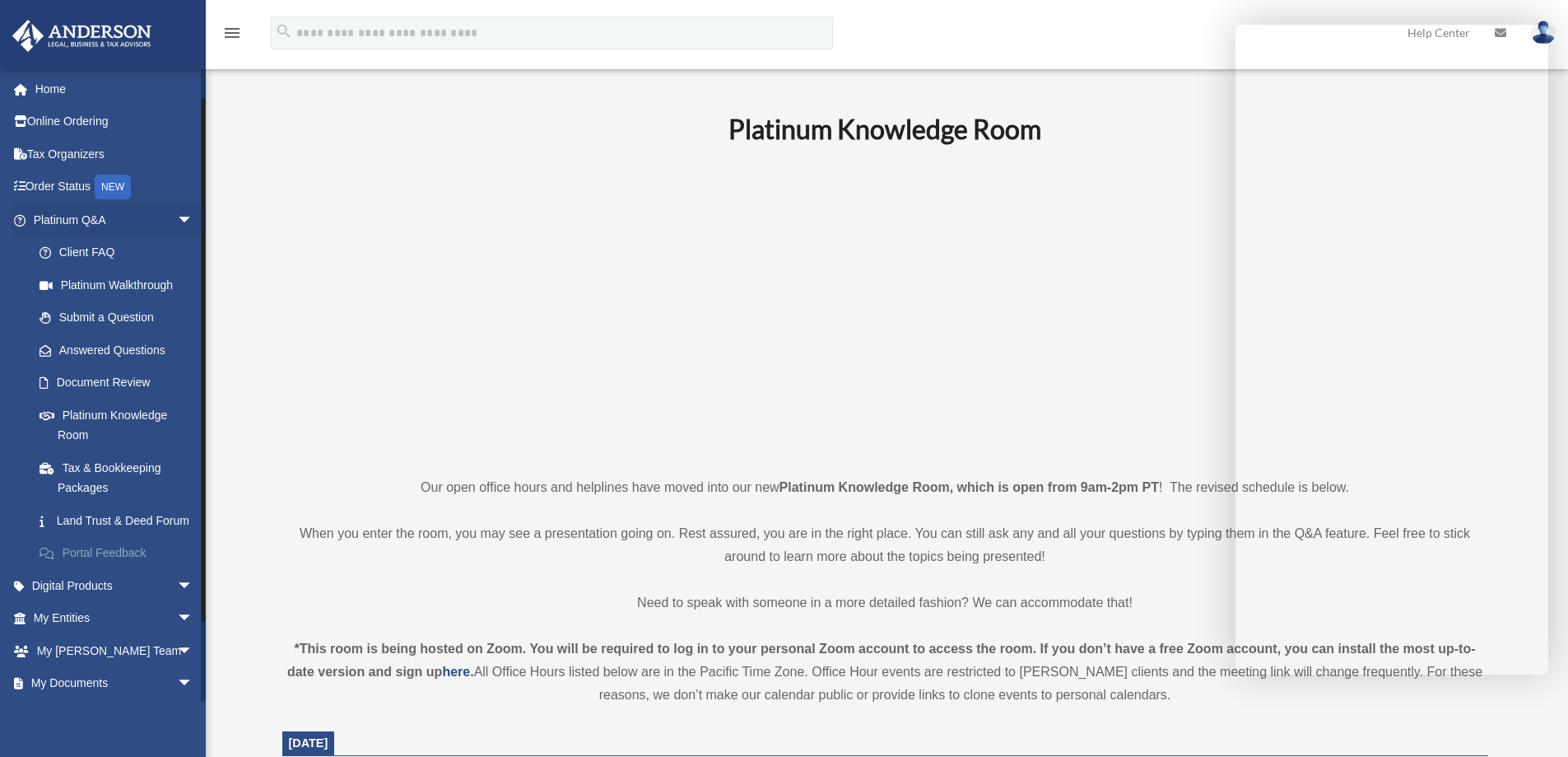
scroll to position [82, 0]
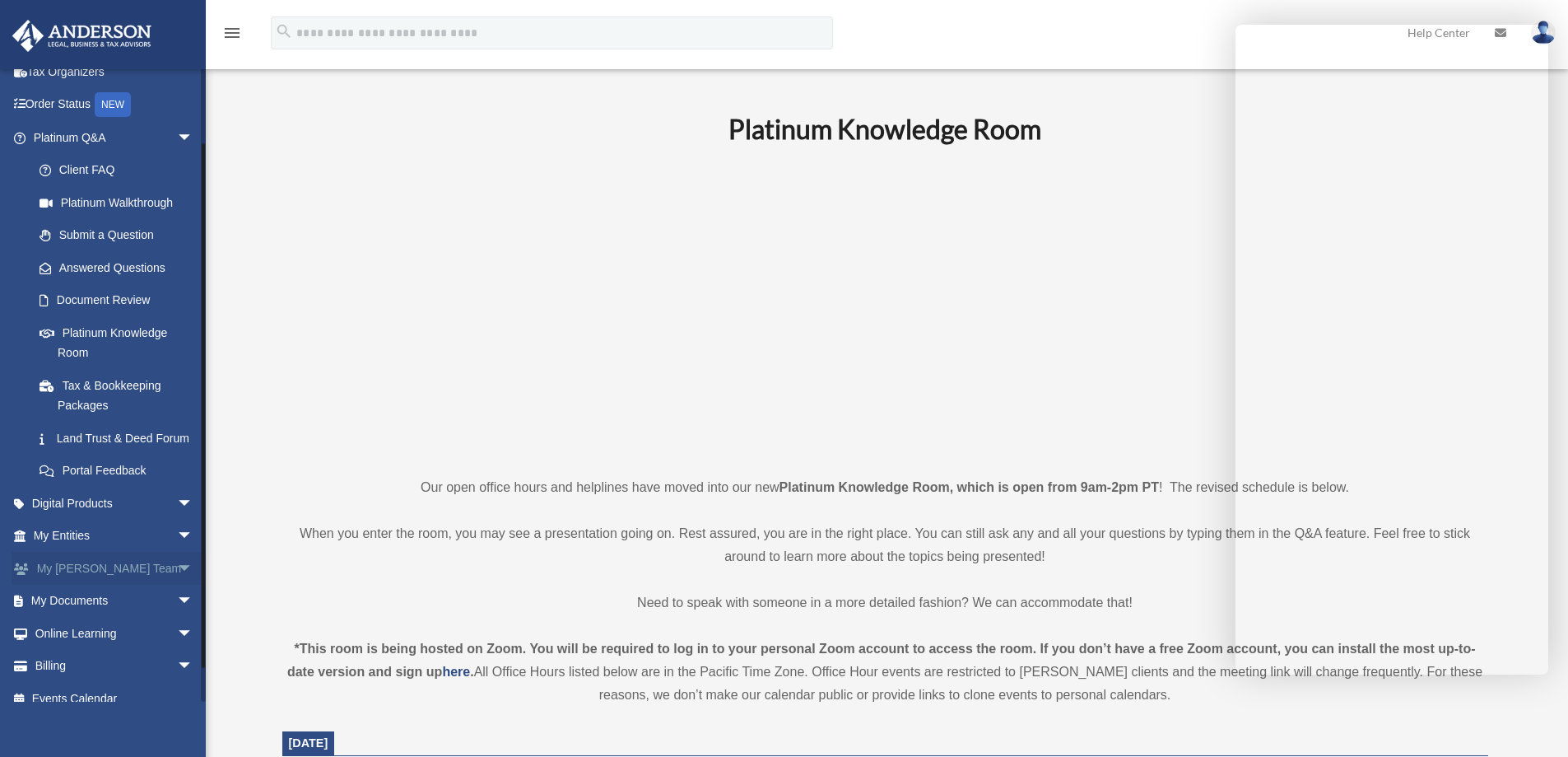
click at [130, 583] on link "My Anderson Team arrow_drop_down" at bounding box center [114, 568] width 207 height 33
click at [177, 580] on span "arrow_drop_down" at bounding box center [193, 568] width 33 height 34
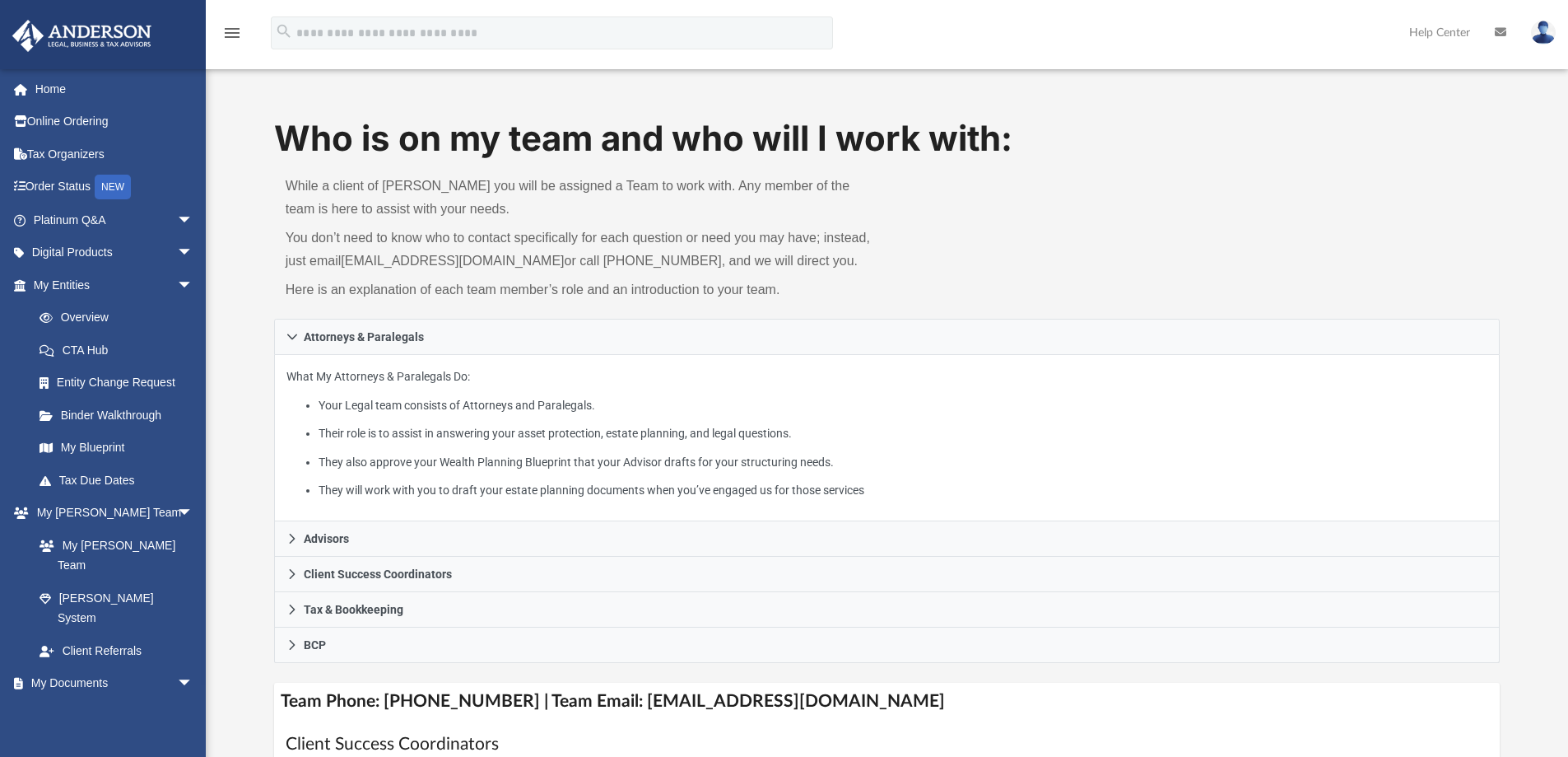
click at [1542, 27] on img at bounding box center [1544, 33] width 25 height 24
click at [1257, 141] on link "Logout" at bounding box center [1297, 143] width 165 height 34
